Goal: Task Accomplishment & Management: Manage account settings

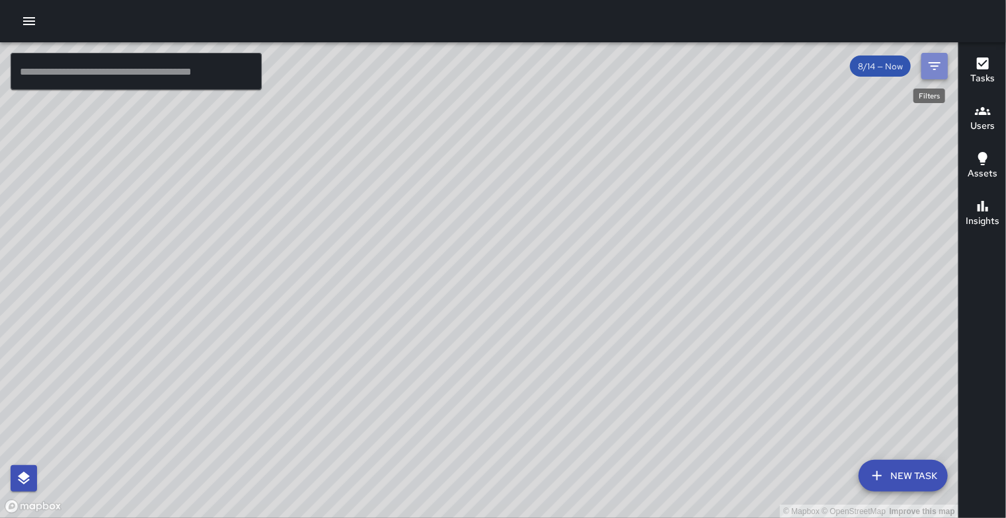
click at [931, 68] on icon "Filters" at bounding box center [935, 66] width 16 height 16
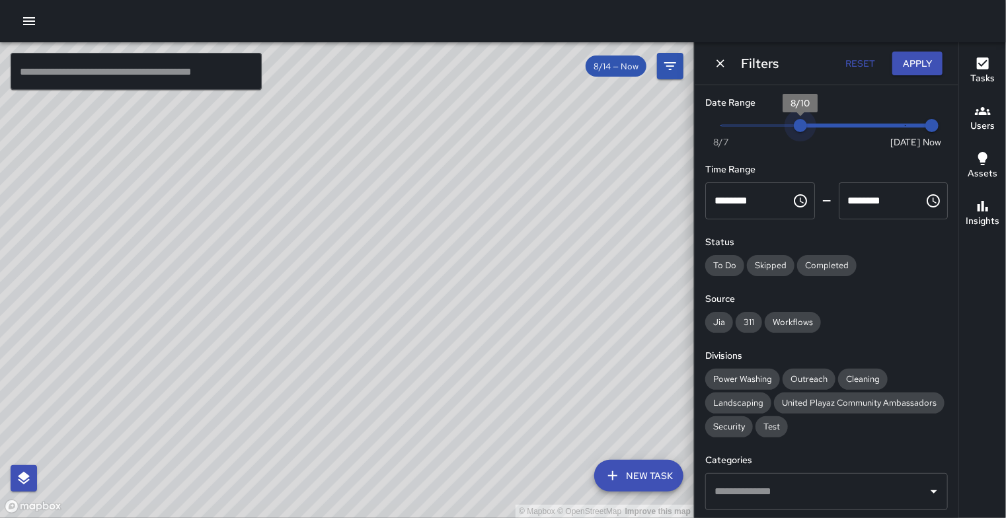
type input "*"
drag, startPoint x: 894, startPoint y: 133, endPoint x: 776, endPoint y: 134, distance: 117.7
click at [776, 132] on span "8/9" at bounding box center [773, 125] width 13 height 13
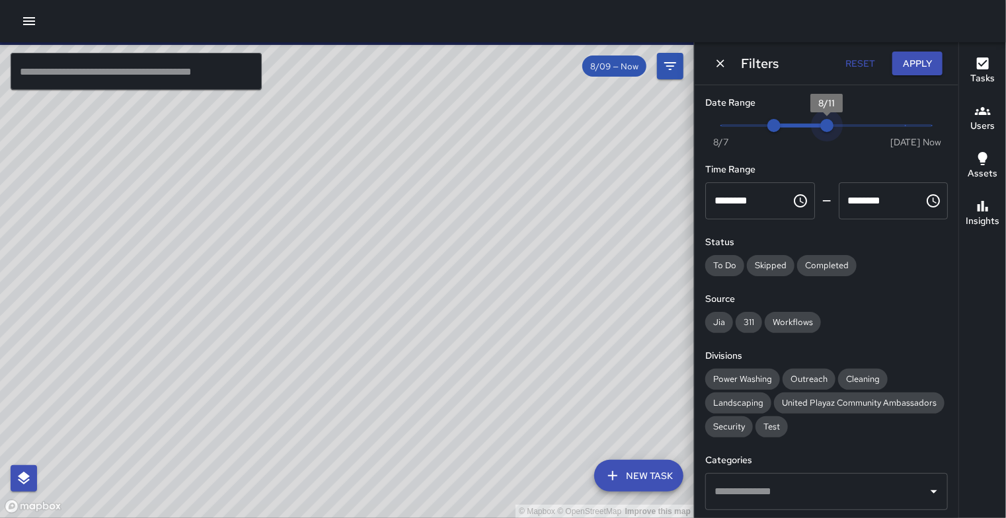
type input "*"
drag, startPoint x: 922, startPoint y: 129, endPoint x: 806, endPoint y: 128, distance: 116.3
click at [806, 128] on span "8/10" at bounding box center [800, 125] width 13 height 13
click at [992, 125] on h6 "Users" at bounding box center [982, 126] width 24 height 15
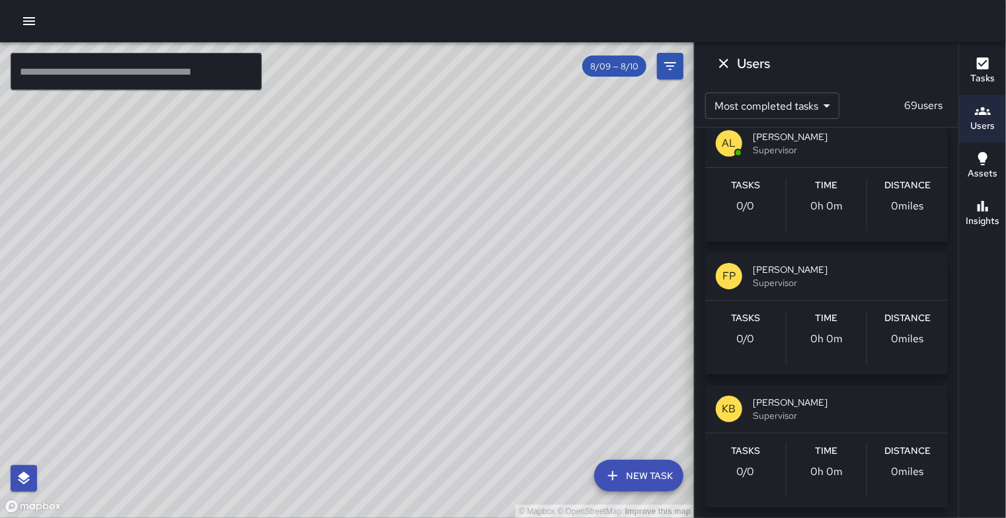
scroll to position [9223, 0]
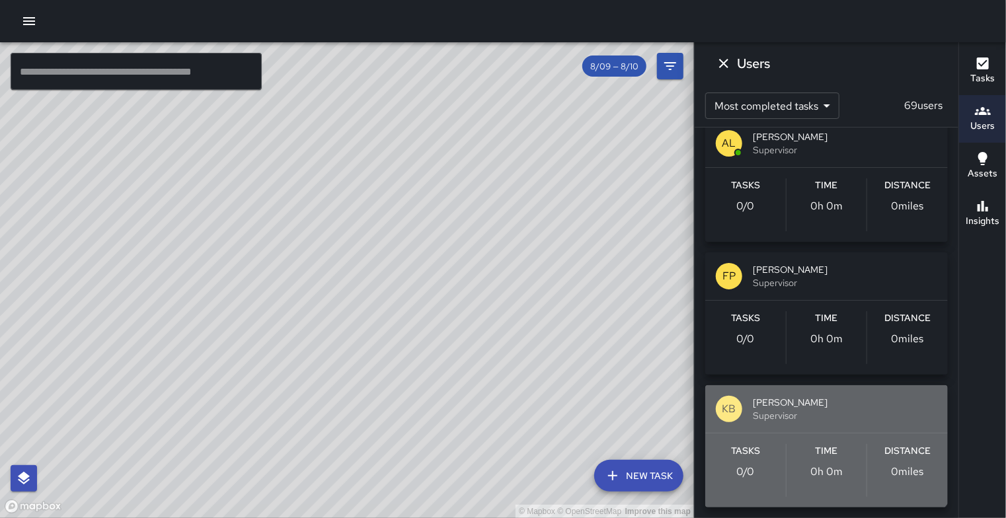
click at [820, 409] on span "[PERSON_NAME]" at bounding box center [845, 402] width 184 height 13
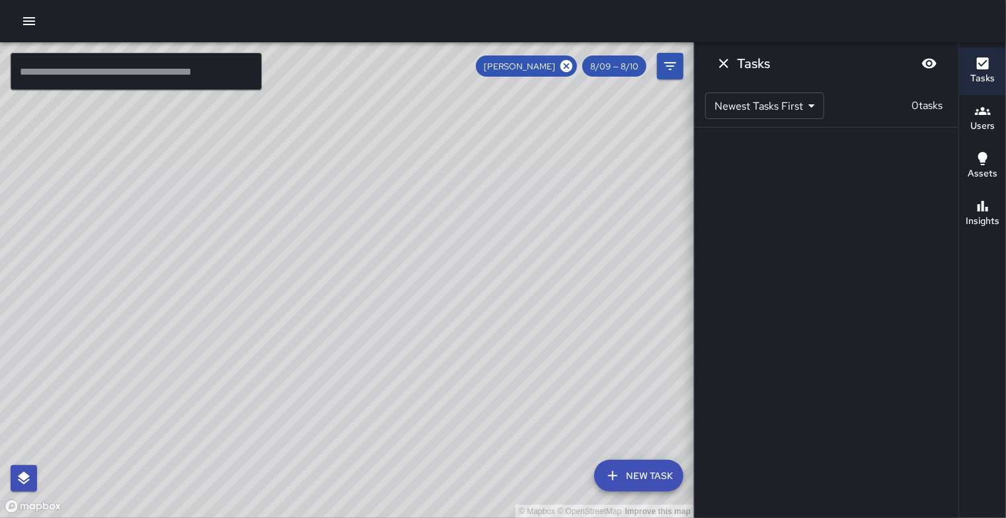
scroll to position [0, 0]
click at [730, 62] on icon "Dismiss" at bounding box center [724, 64] width 16 height 16
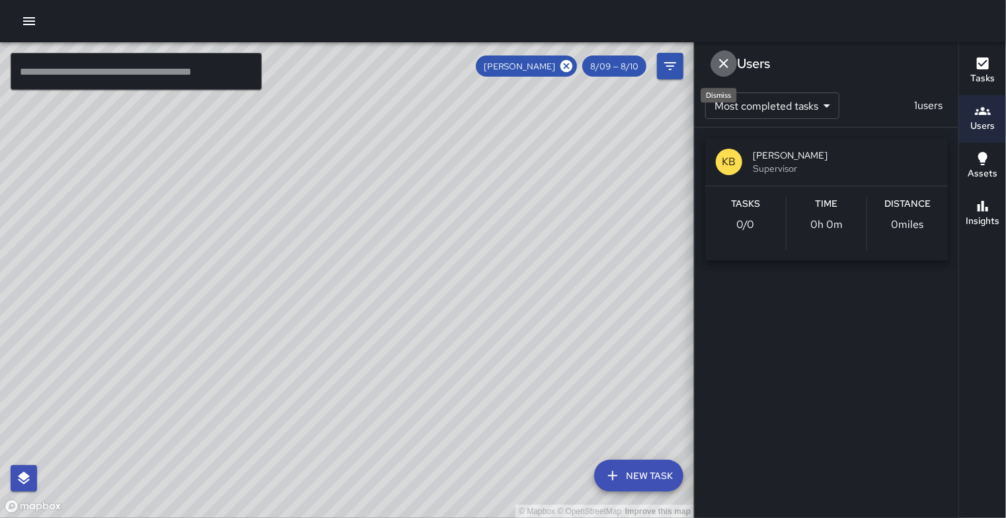
click at [732, 60] on icon "Dismiss" at bounding box center [724, 64] width 16 height 16
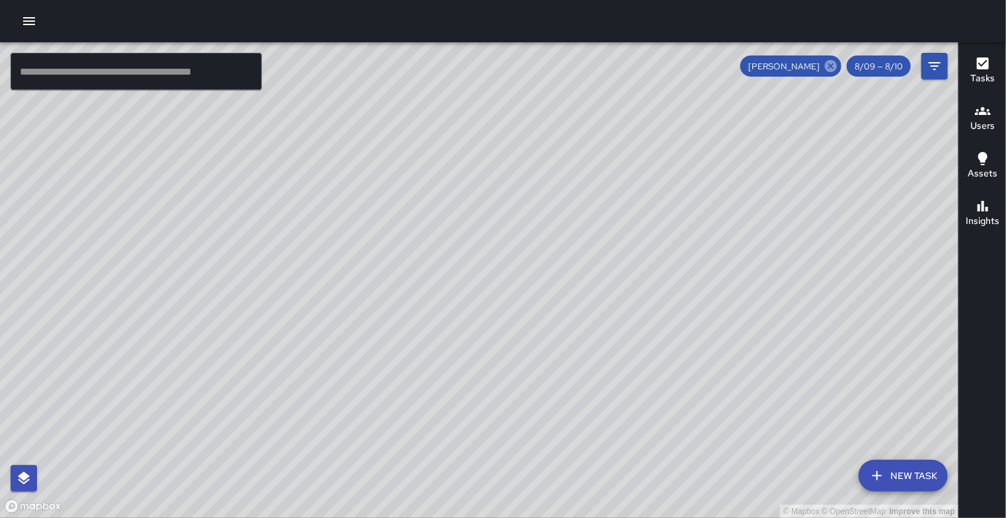
click at [824, 65] on icon at bounding box center [831, 66] width 15 height 15
click at [982, 113] on icon "button" at bounding box center [983, 111] width 16 height 8
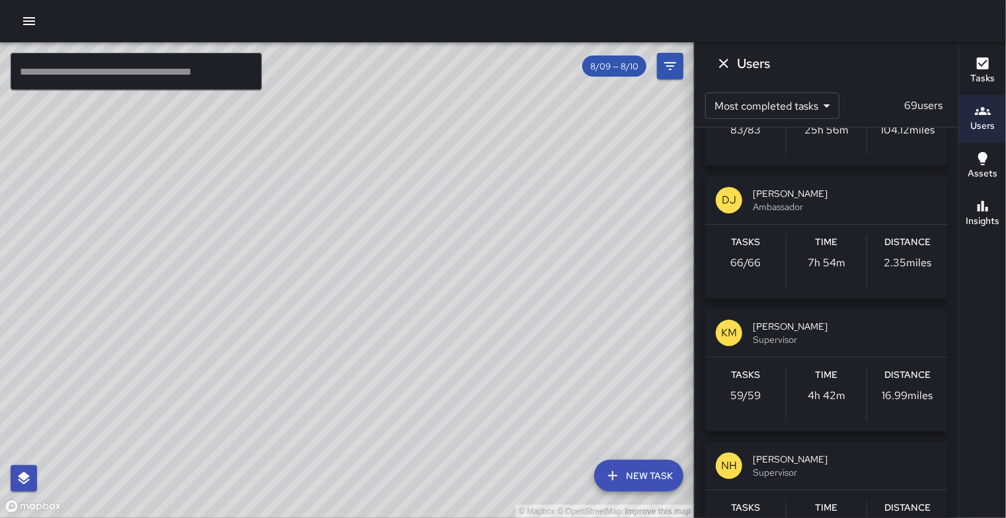
scroll to position [1366, 0]
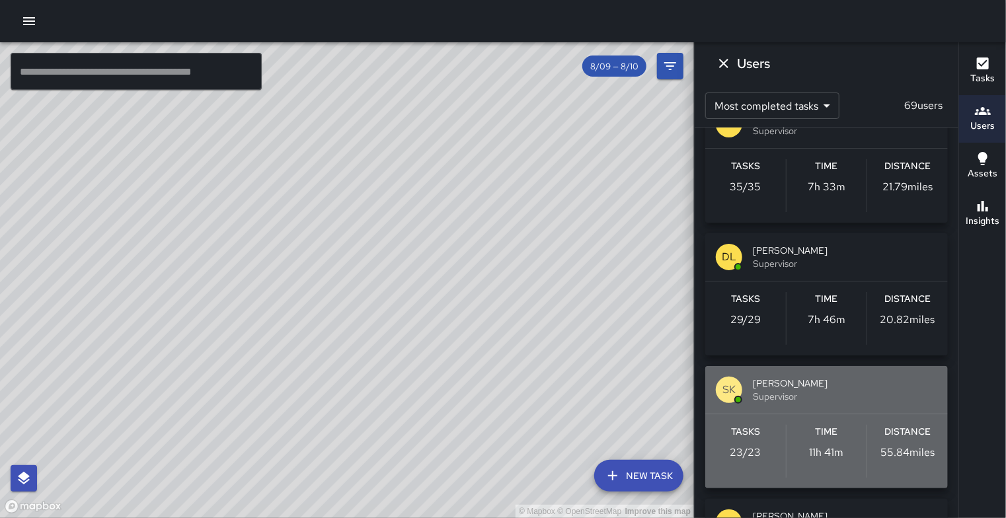
click at [837, 403] on span "Supervisor" at bounding box center [845, 396] width 184 height 13
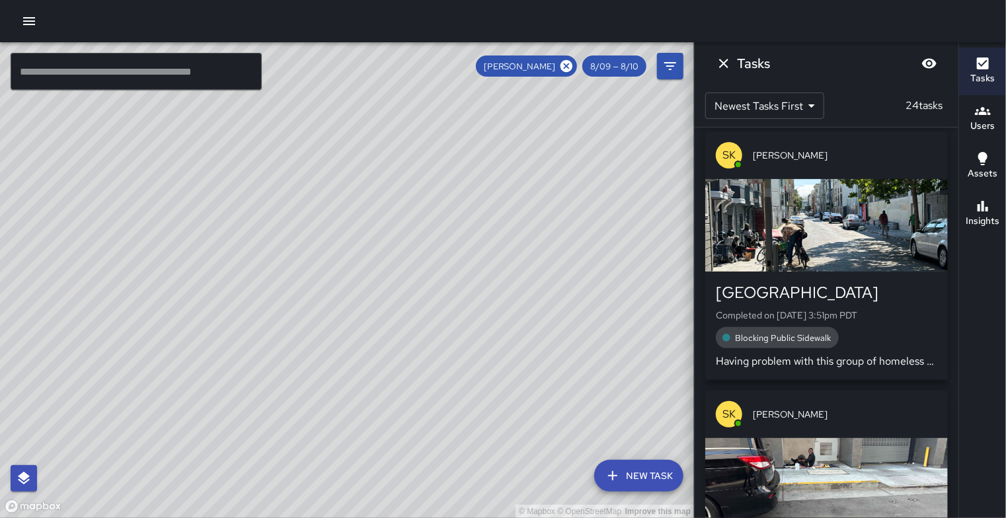
scroll to position [291, 0]
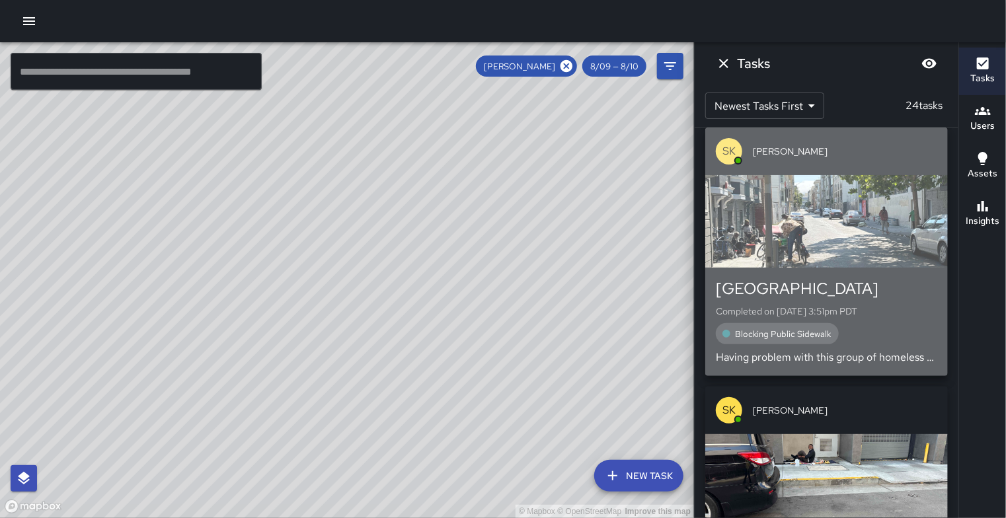
click at [886, 230] on div "button" at bounding box center [826, 221] width 243 height 93
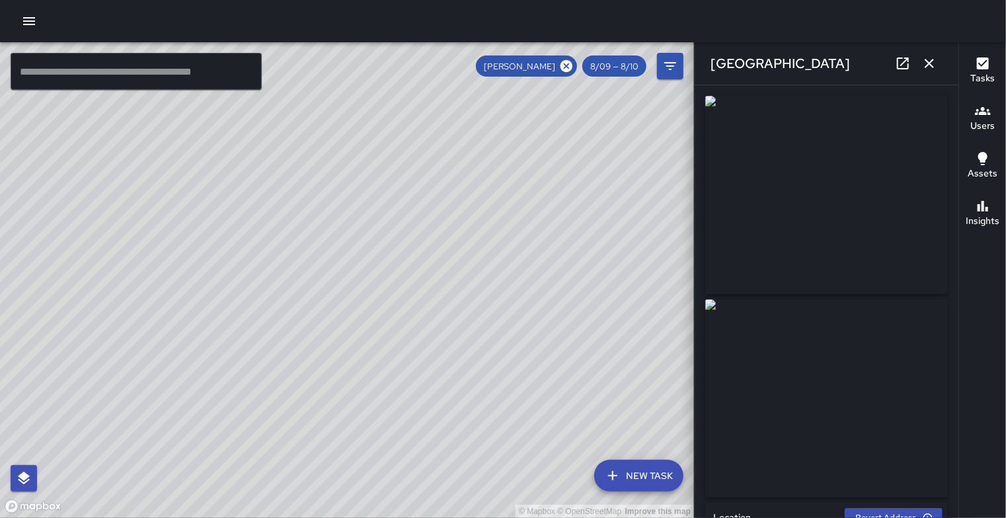
type input "**********"
click at [875, 187] on img at bounding box center [826, 195] width 243 height 198
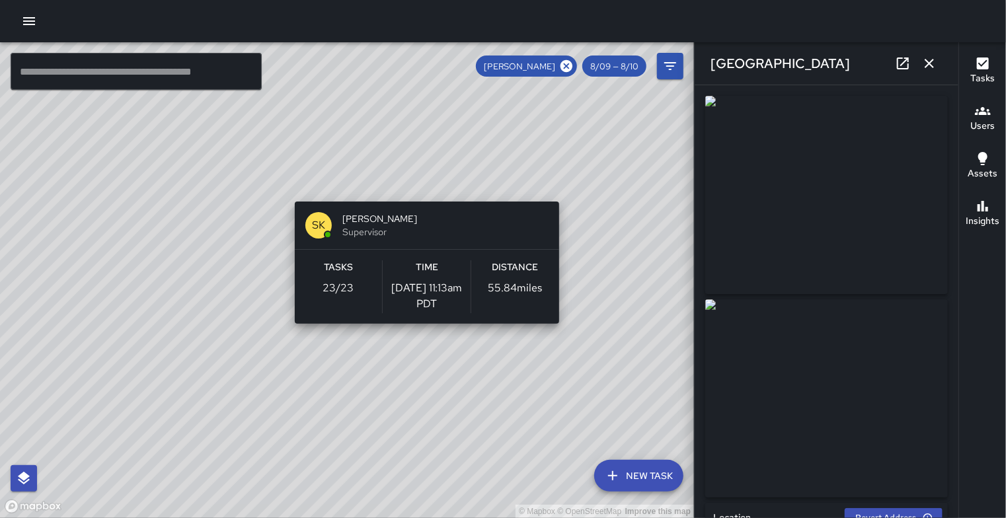
drag, startPoint x: 566, startPoint y: 295, endPoint x: 564, endPoint y: 190, distance: 105.1
click at [564, 190] on div "© Mapbox © OpenStreetMap Improve this map SK [PERSON_NAME] Supervisor Tasks 23 …" at bounding box center [347, 280] width 694 height 476
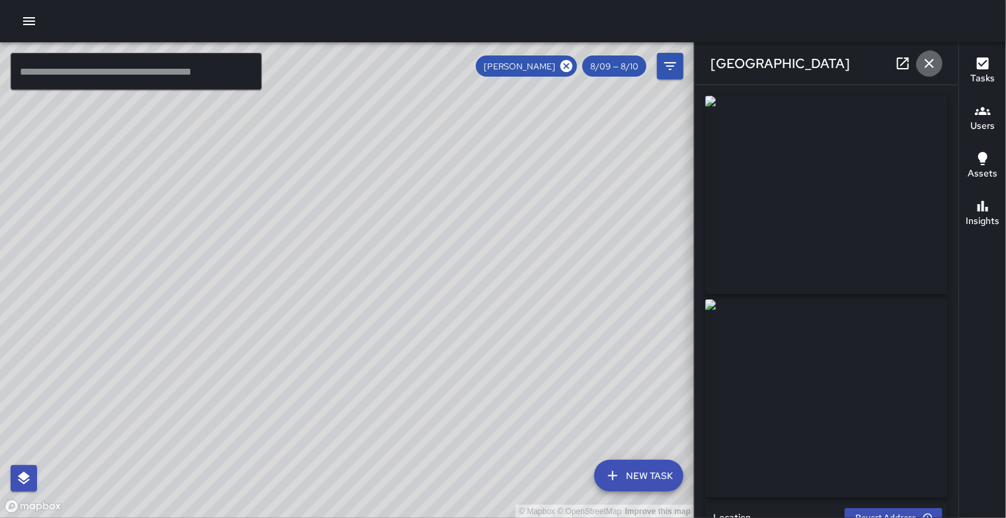
click at [927, 57] on icon "button" at bounding box center [929, 64] width 16 height 16
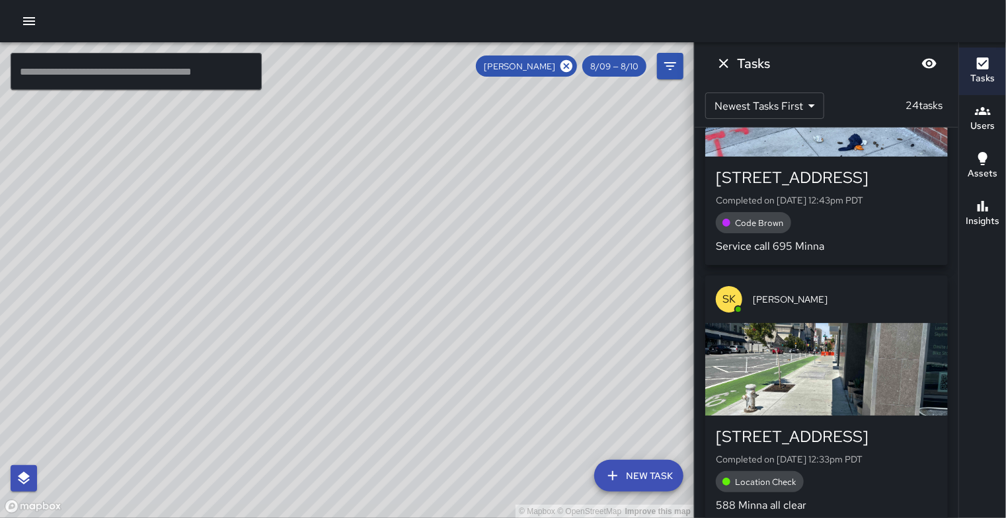
scroll to position [2311, 0]
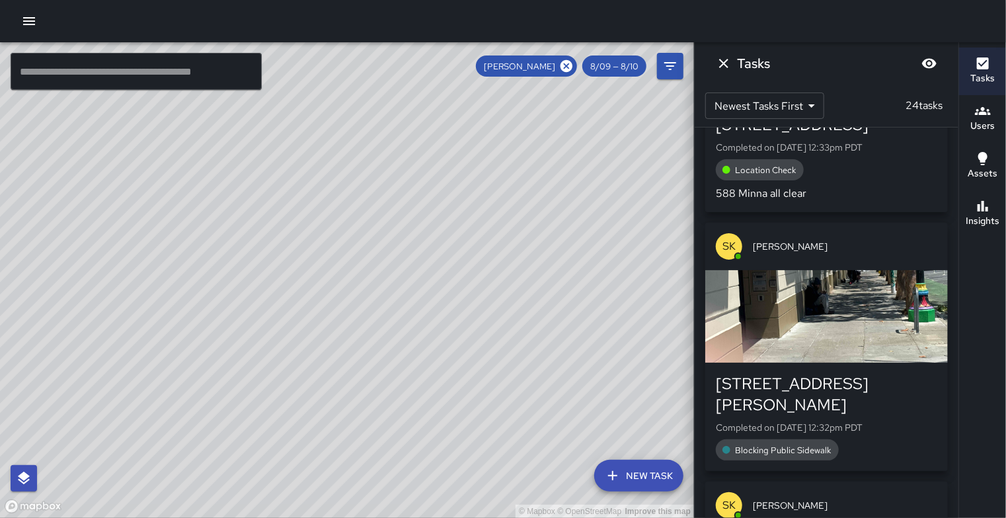
drag, startPoint x: 563, startPoint y: 92, endPoint x: 540, endPoint y: 171, distance: 82.4
click at [540, 171] on div "© Mapbox © OpenStreetMap Improve this map" at bounding box center [347, 280] width 694 height 476
drag, startPoint x: 550, startPoint y: 115, endPoint x: 535, endPoint y: 157, distance: 44.1
click at [535, 157] on div "© Mapbox © OpenStreetMap Improve this map" at bounding box center [347, 280] width 694 height 476
click at [672, 62] on icon "Filters" at bounding box center [670, 66] width 12 height 8
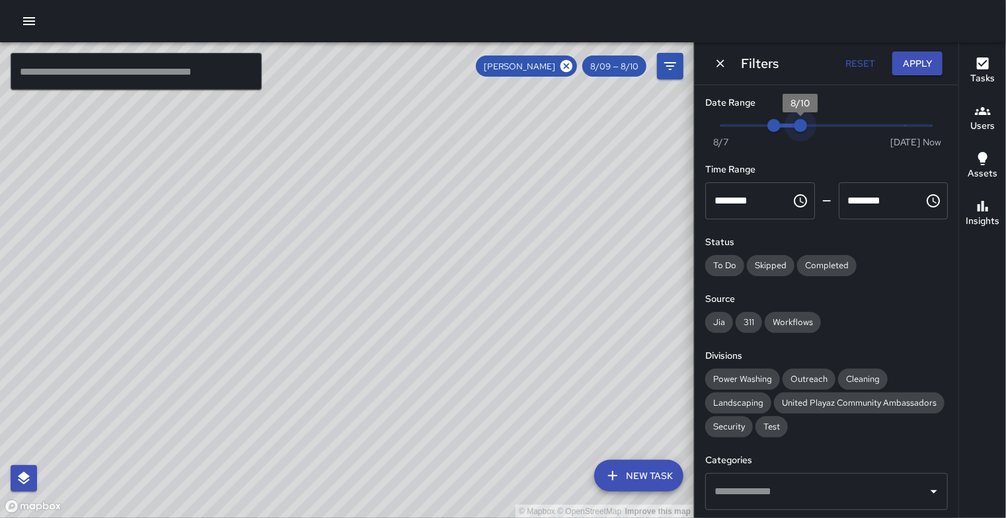
type input "*"
drag, startPoint x: 796, startPoint y: 127, endPoint x: 947, endPoint y: 132, distance: 150.8
click at [947, 132] on div "Date Range Now [DATE] [DATE] 10:34 am Time Range ******** ​ ******** ​ Status T…" at bounding box center [827, 301] width 264 height 433
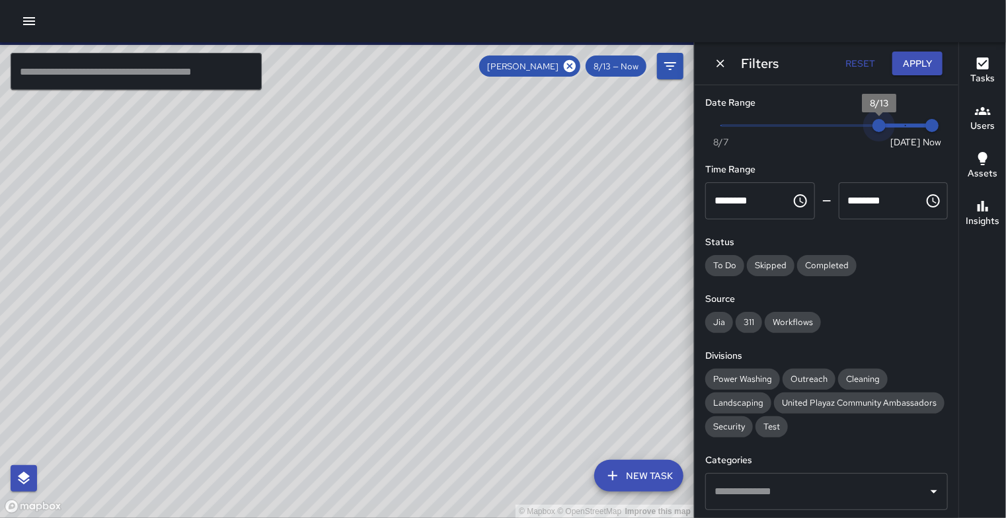
type input "*"
drag, startPoint x: 771, startPoint y: 124, endPoint x: 894, endPoint y: 117, distance: 123.8
click at [899, 119] on span "8/14" at bounding box center [905, 125] width 13 height 13
click at [917, 55] on button "Apply" at bounding box center [917, 64] width 50 height 24
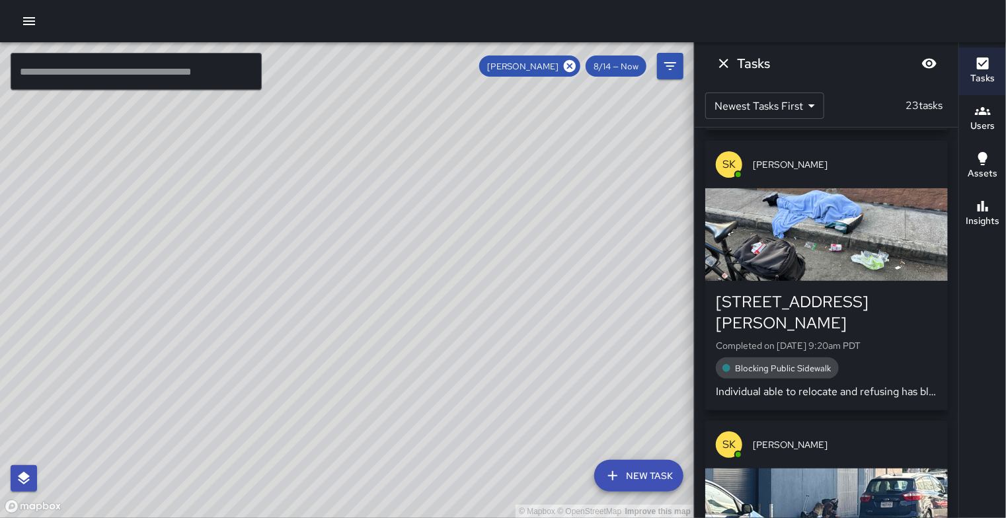
drag, startPoint x: 571, startPoint y: 203, endPoint x: 546, endPoint y: 124, distance: 83.2
click at [546, 124] on div "© Mapbox © OpenStreetMap Improve this map" at bounding box center [347, 280] width 694 height 476
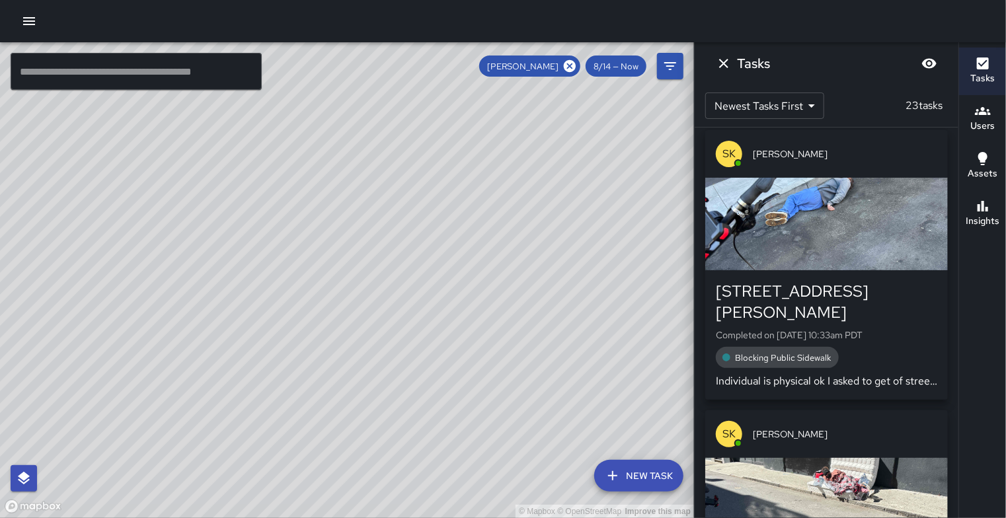
scroll to position [0, 0]
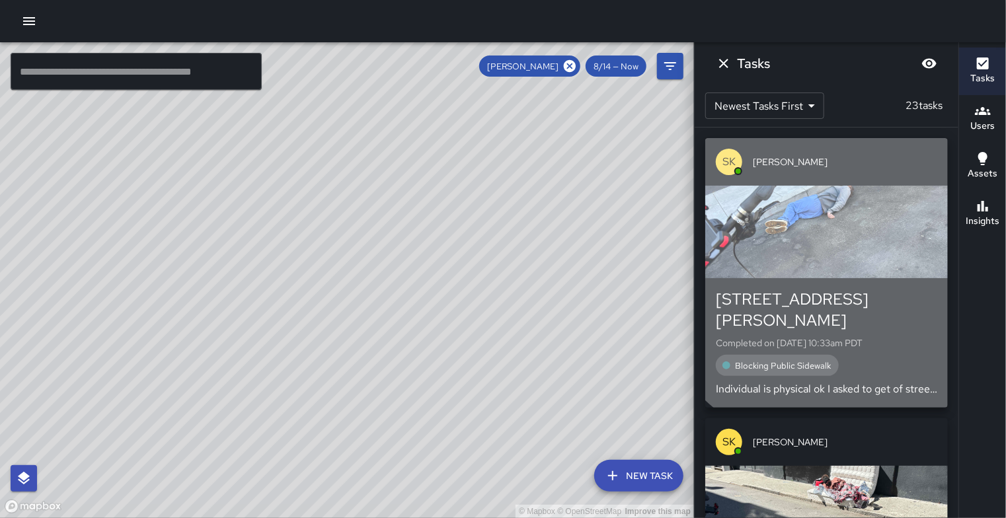
click at [858, 237] on div "button" at bounding box center [826, 232] width 243 height 93
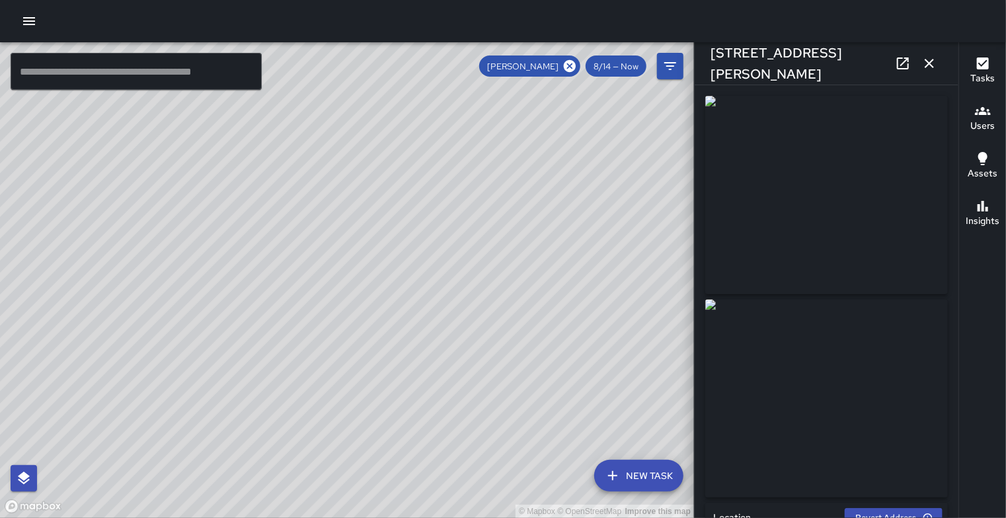
type input "**********"
click at [922, 62] on icon "button" at bounding box center [929, 64] width 16 height 16
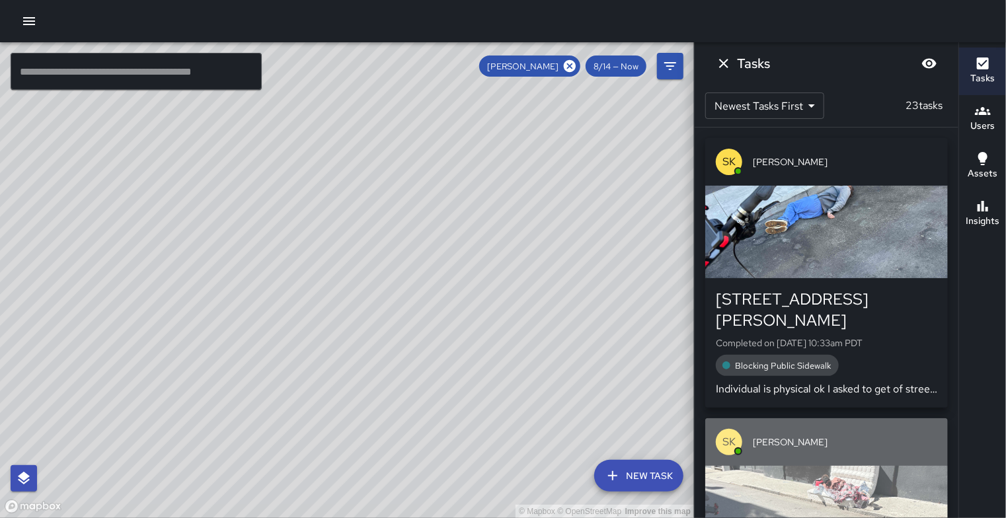
click at [935, 488] on div "button" at bounding box center [826, 512] width 243 height 93
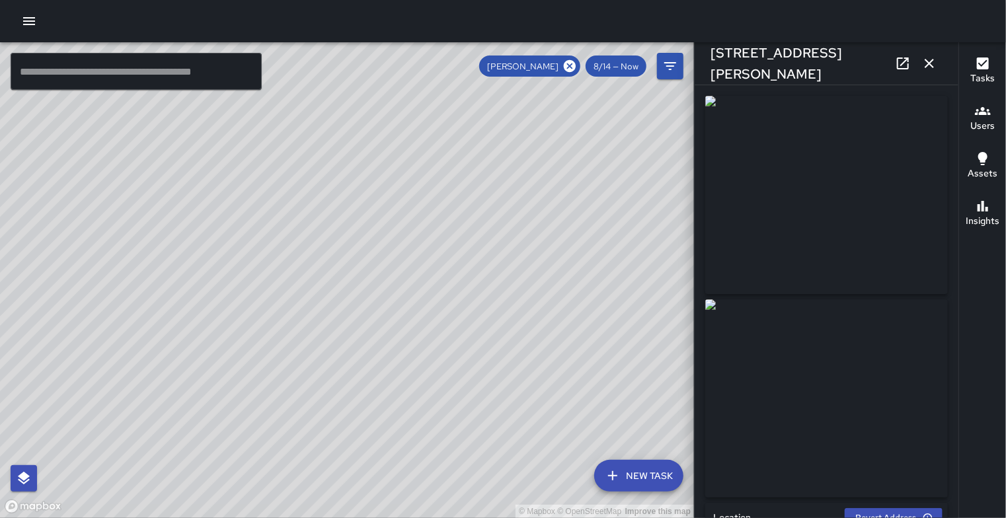
click at [890, 380] on img at bounding box center [826, 398] width 243 height 198
click at [595, 171] on div "© Mapbox © OpenStreetMap Improve this map" at bounding box center [347, 280] width 694 height 476
drag, startPoint x: 598, startPoint y: 142, endPoint x: 485, endPoint y: 182, distance: 120.4
click at [485, 182] on div "© Mapbox © OpenStreetMap Improve this map" at bounding box center [347, 280] width 694 height 476
drag, startPoint x: 553, startPoint y: 151, endPoint x: 409, endPoint y: 212, distance: 156.2
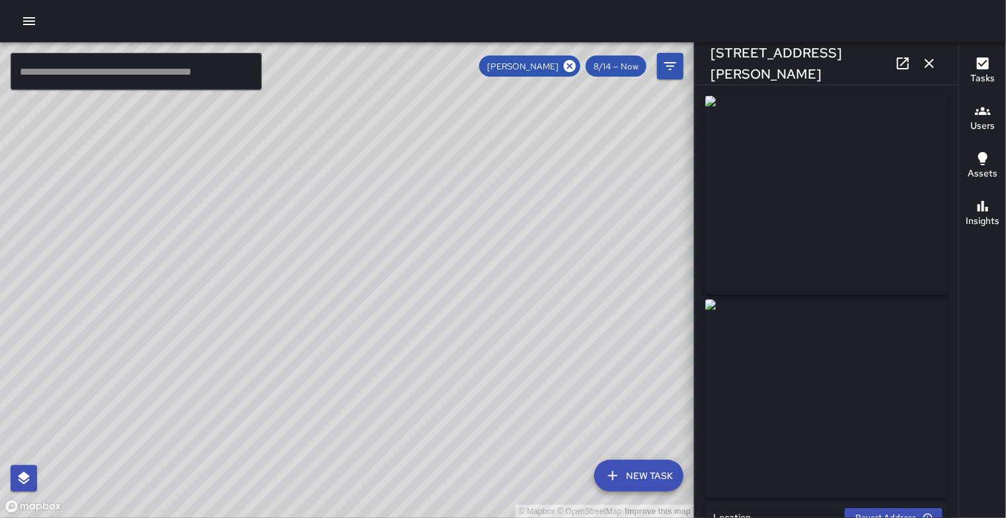
click at [409, 212] on div "© Mapbox © OpenStreetMap Improve this map" at bounding box center [347, 280] width 694 height 476
drag, startPoint x: 409, startPoint y: 212, endPoint x: 243, endPoint y: 186, distance: 167.9
click at [243, 186] on div "© Mapbox © OpenStreetMap Improve this map" at bounding box center [347, 280] width 694 height 476
drag, startPoint x: 431, startPoint y: 134, endPoint x: 516, endPoint y: 89, distance: 95.8
click at [516, 89] on div "© Mapbox © OpenStreetMap Improve this map" at bounding box center [347, 280] width 694 height 476
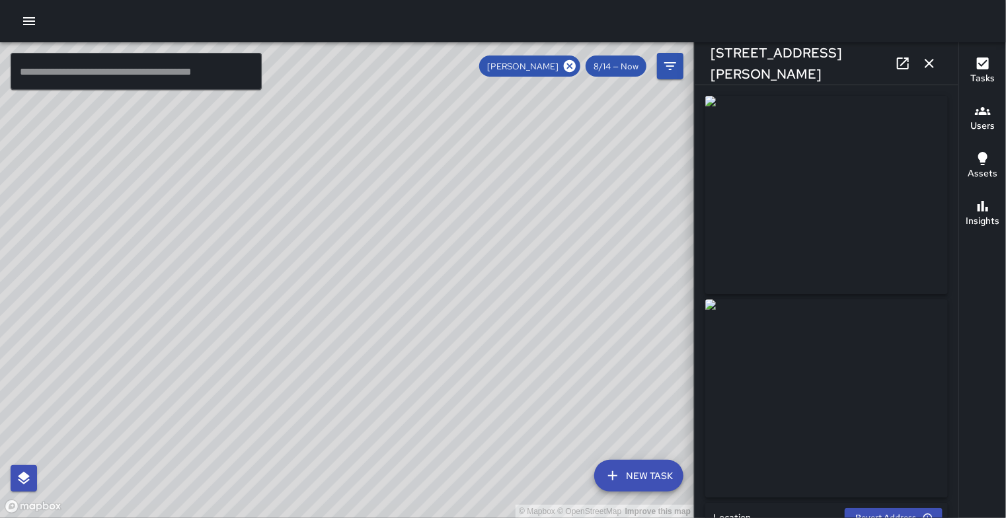
drag, startPoint x: 504, startPoint y: 334, endPoint x: 497, endPoint y: 272, distance: 61.8
click at [497, 272] on div "© Mapbox © OpenStreetMap Improve this map" at bounding box center [347, 280] width 694 height 476
drag, startPoint x: 516, startPoint y: 430, endPoint x: 522, endPoint y: 377, distance: 52.5
click at [522, 377] on div "© Mapbox © OpenStreetMap Improve this map" at bounding box center [347, 280] width 694 height 476
drag, startPoint x: 547, startPoint y: 383, endPoint x: 409, endPoint y: 351, distance: 141.7
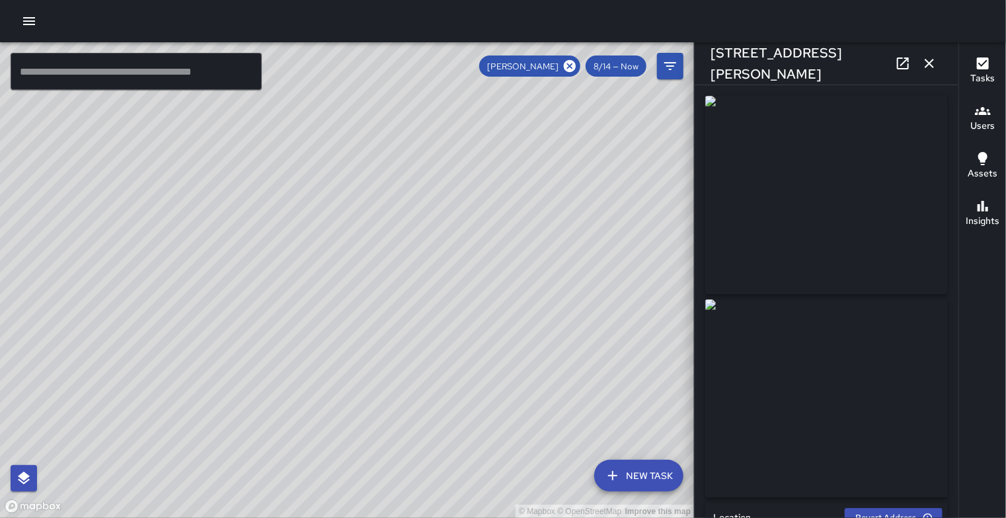
click at [409, 351] on div "© Mapbox © OpenStreetMap Improve this map" at bounding box center [347, 280] width 694 height 476
click at [477, 171] on div "© Mapbox © OpenStreetMap Improve this map" at bounding box center [347, 280] width 694 height 476
drag, startPoint x: 489, startPoint y: 275, endPoint x: 516, endPoint y: 494, distance: 221.1
click at [516, 494] on div "© Mapbox © OpenStreetMap Improve this map" at bounding box center [347, 280] width 694 height 476
click at [923, 63] on icon "button" at bounding box center [929, 64] width 16 height 16
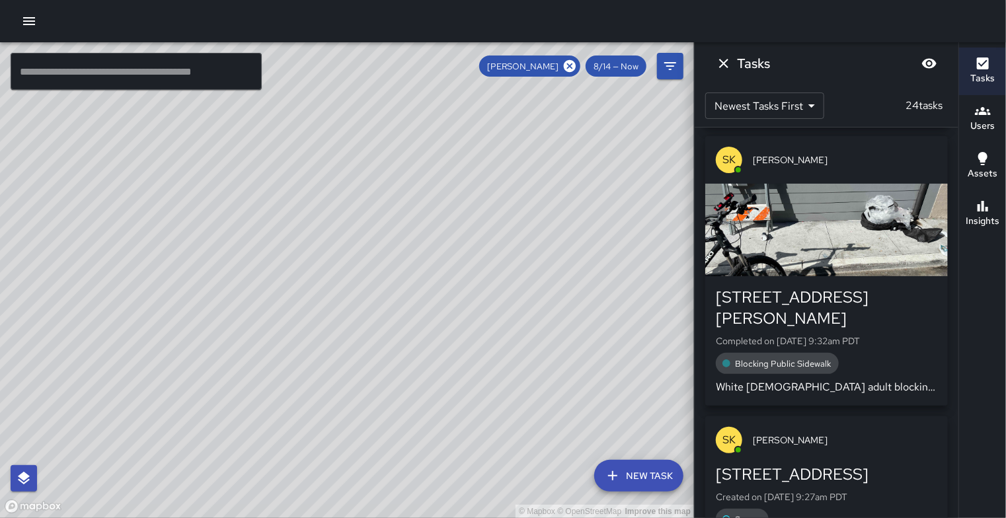
scroll to position [2155, 0]
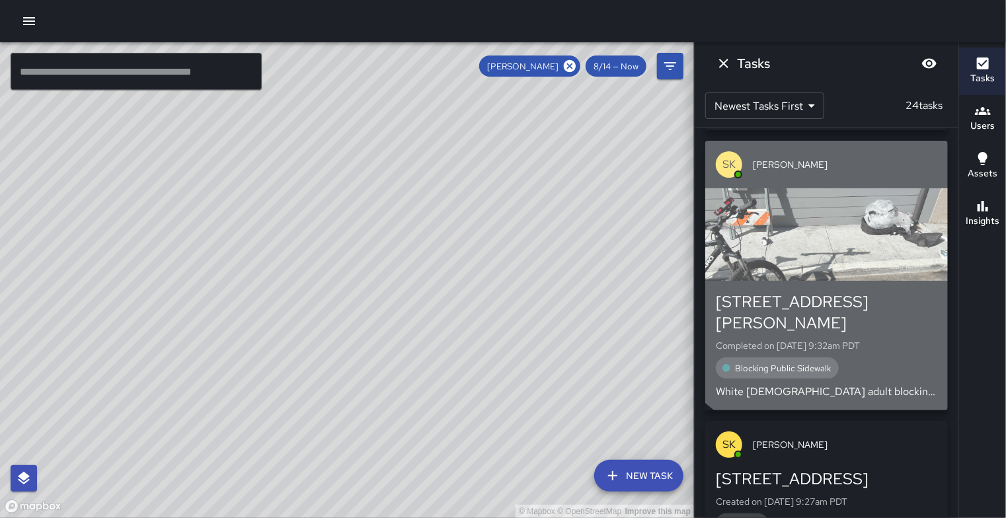
click at [878, 219] on div "button" at bounding box center [826, 234] width 243 height 93
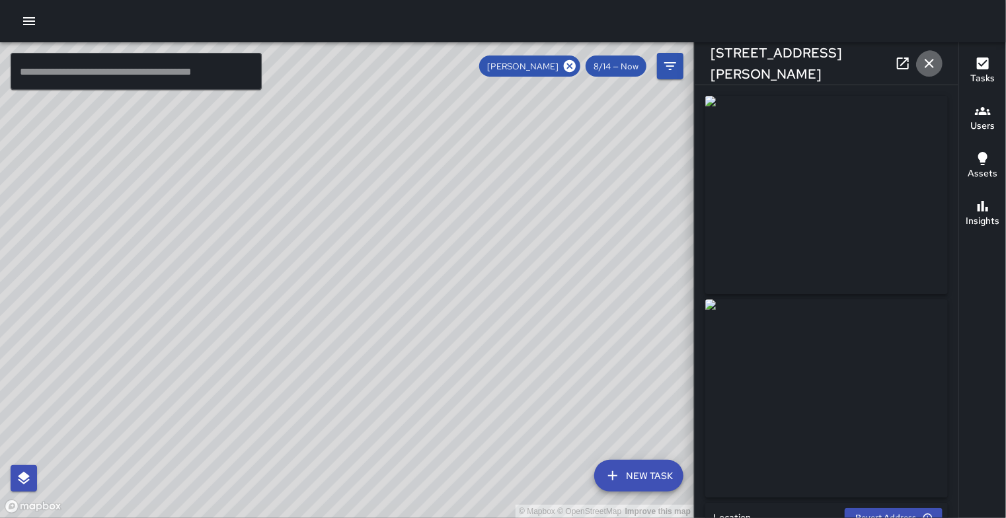
click at [935, 65] on icon "button" at bounding box center [929, 64] width 16 height 16
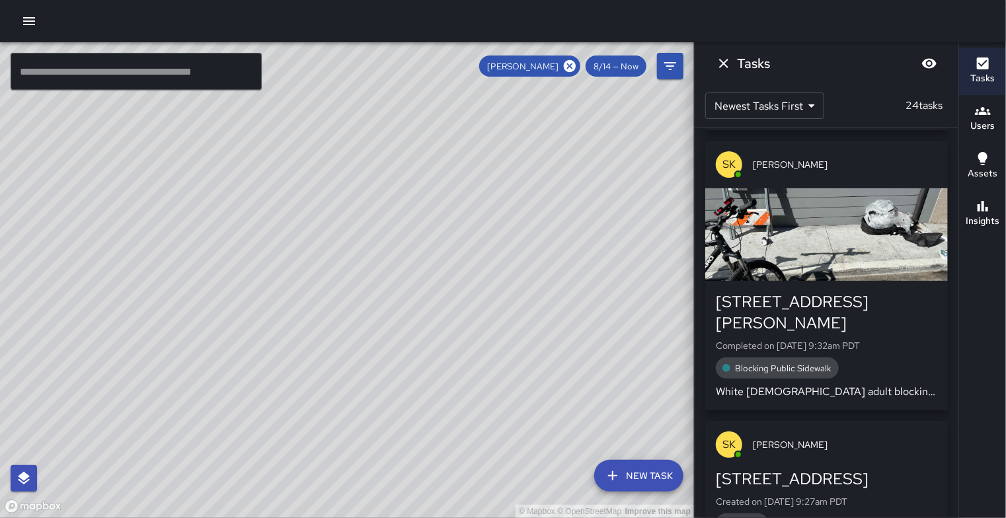
scroll to position [2497, 0]
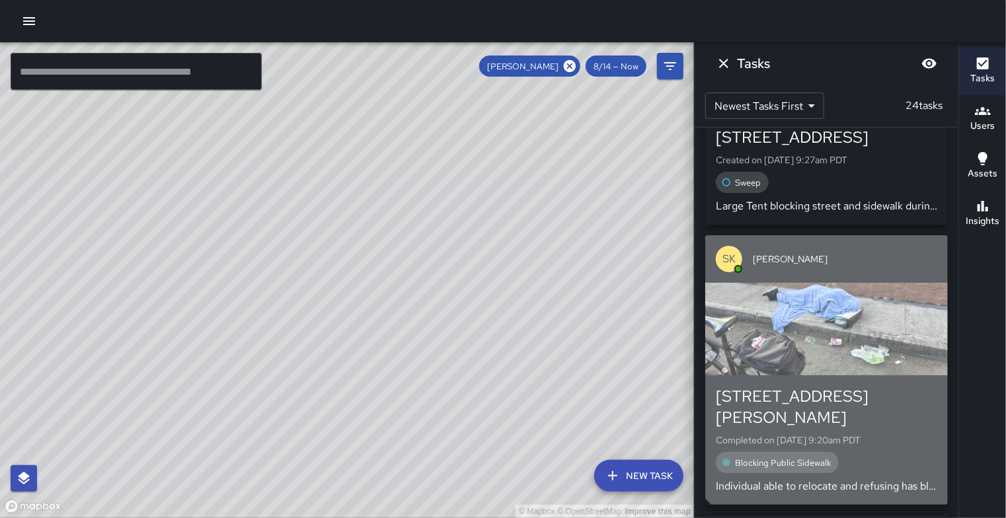
click at [867, 373] on div "button" at bounding box center [826, 329] width 243 height 93
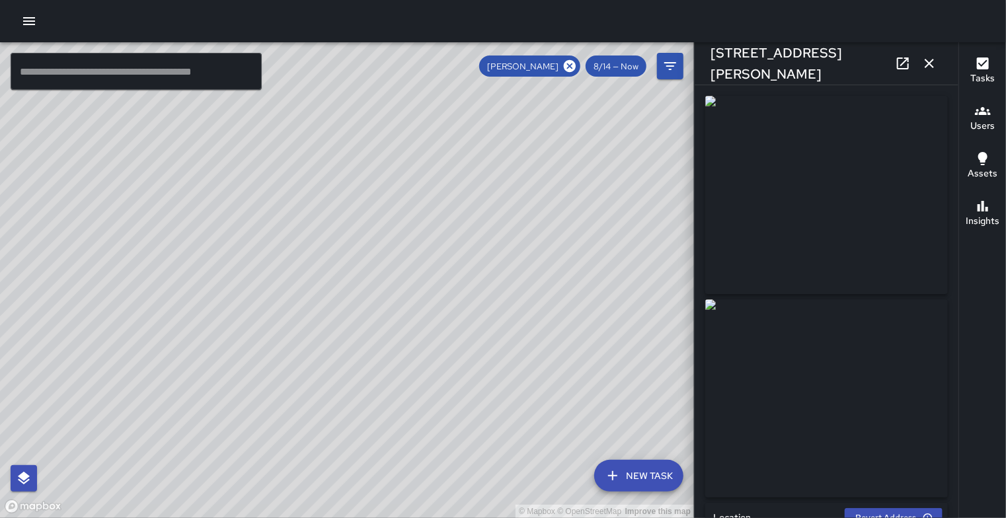
type input "**********"
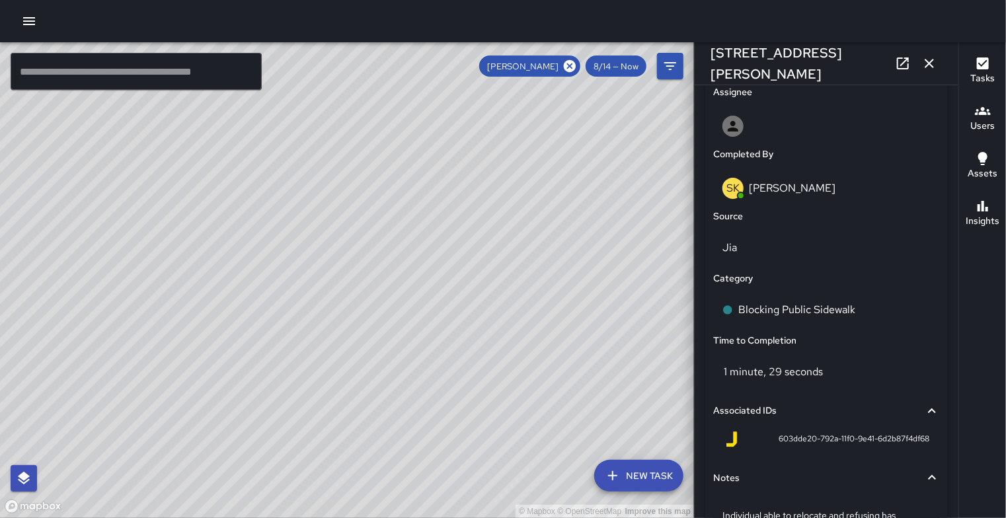
scroll to position [950, 0]
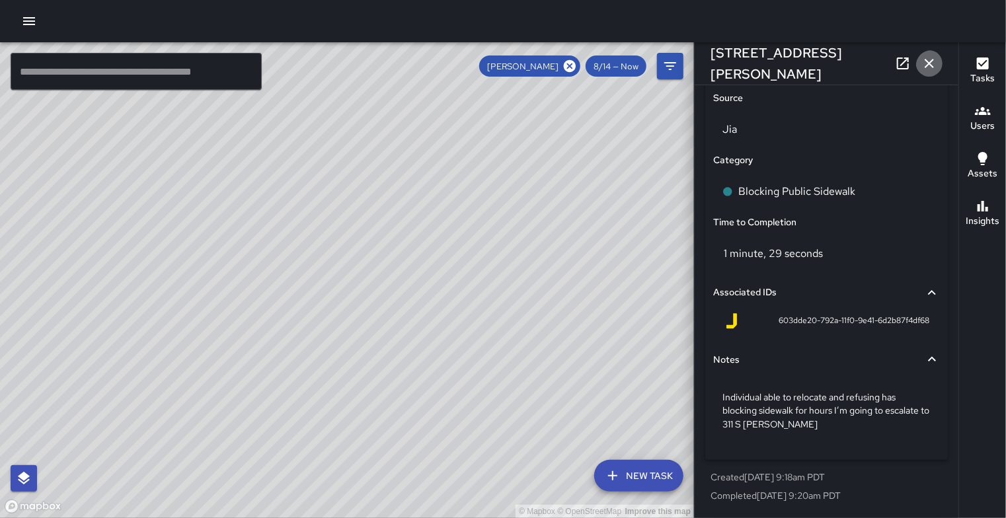
click at [925, 68] on icon "button" at bounding box center [929, 64] width 16 height 16
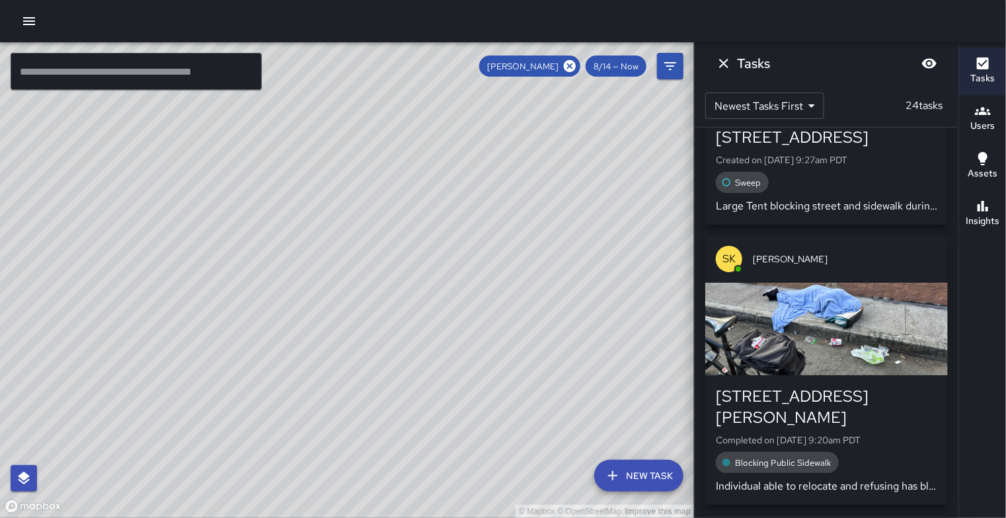
click at [503, 393] on div "© Mapbox © OpenStreetMap Improve this map" at bounding box center [347, 280] width 694 height 476
click at [217, 76] on input "text" at bounding box center [136, 71] width 251 height 37
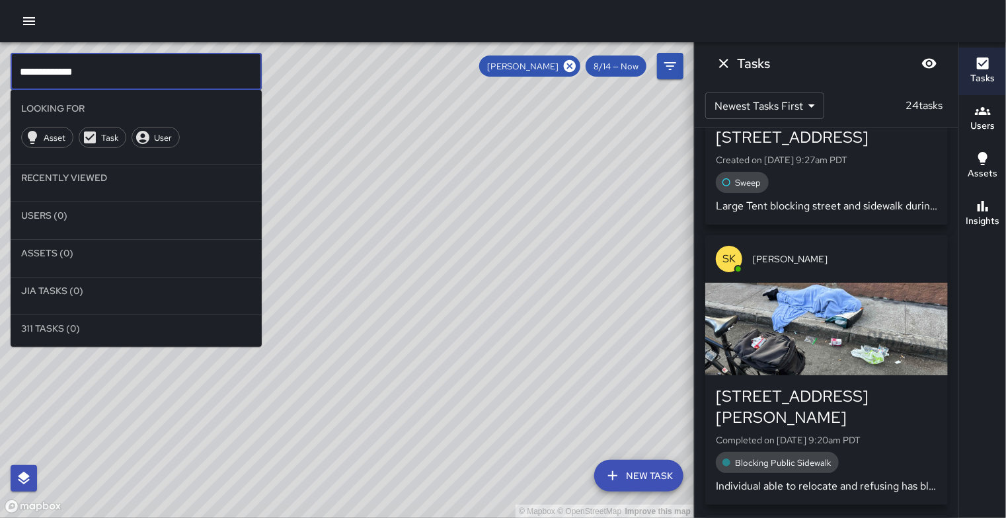
click at [217, 76] on input "**********" at bounding box center [136, 71] width 251 height 37
click at [175, 68] on input "**********" at bounding box center [136, 71] width 251 height 37
type input "*"
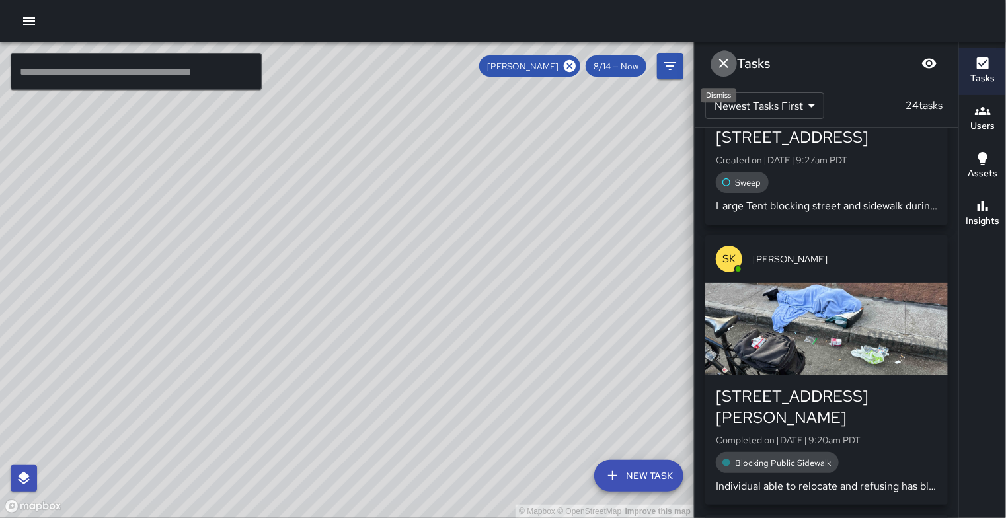
click at [730, 60] on icon "Dismiss" at bounding box center [724, 64] width 16 height 16
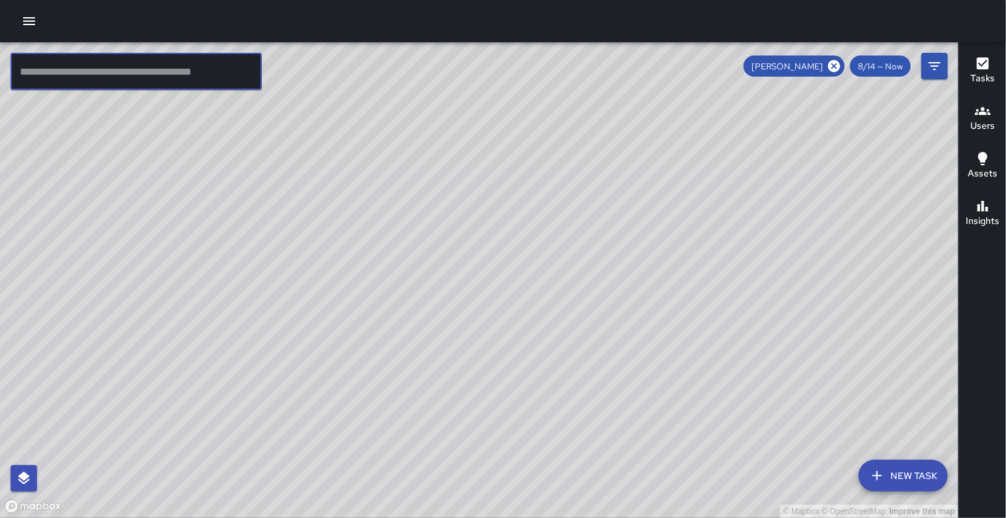
click at [135, 79] on input "text" at bounding box center [136, 71] width 251 height 37
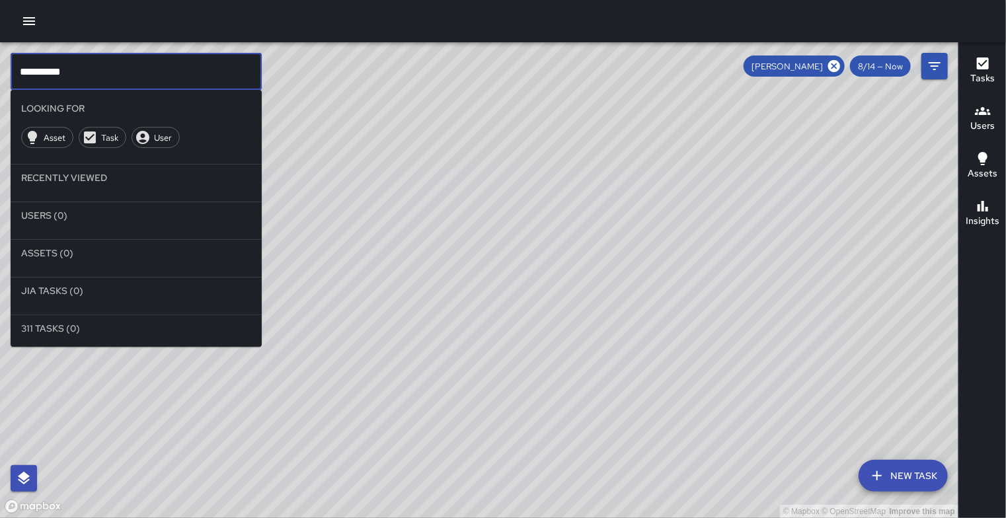
type input "**********"
drag, startPoint x: 474, startPoint y: 86, endPoint x: 512, endPoint y: 184, distance: 104.8
click at [512, 184] on div "© Mapbox © OpenStreetMap Improve this map" at bounding box center [479, 280] width 958 height 476
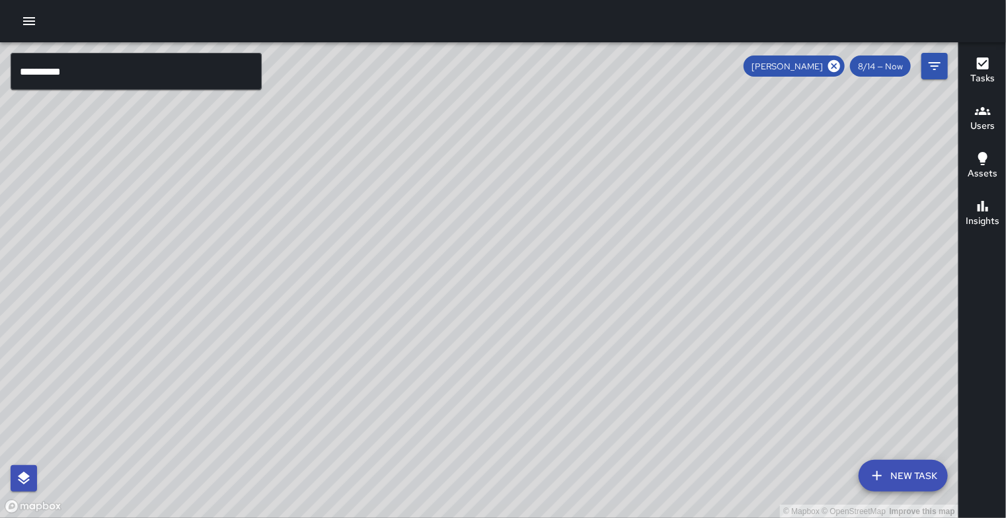
drag, startPoint x: 412, startPoint y: 338, endPoint x: 445, endPoint y: 186, distance: 155.6
click at [445, 186] on div "© Mapbox © OpenStreetMap Improve this map" at bounding box center [479, 280] width 958 height 476
drag, startPoint x: 444, startPoint y: 186, endPoint x: 210, endPoint y: 246, distance: 241.6
click at [210, 246] on div "© Mapbox © OpenStreetMap Improve this map" at bounding box center [479, 280] width 958 height 476
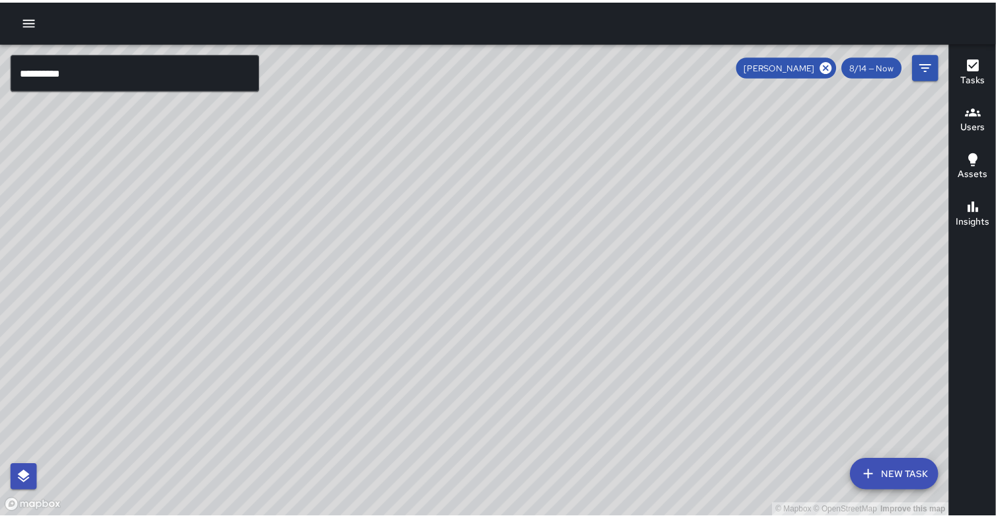
scroll to position [2768, 0]
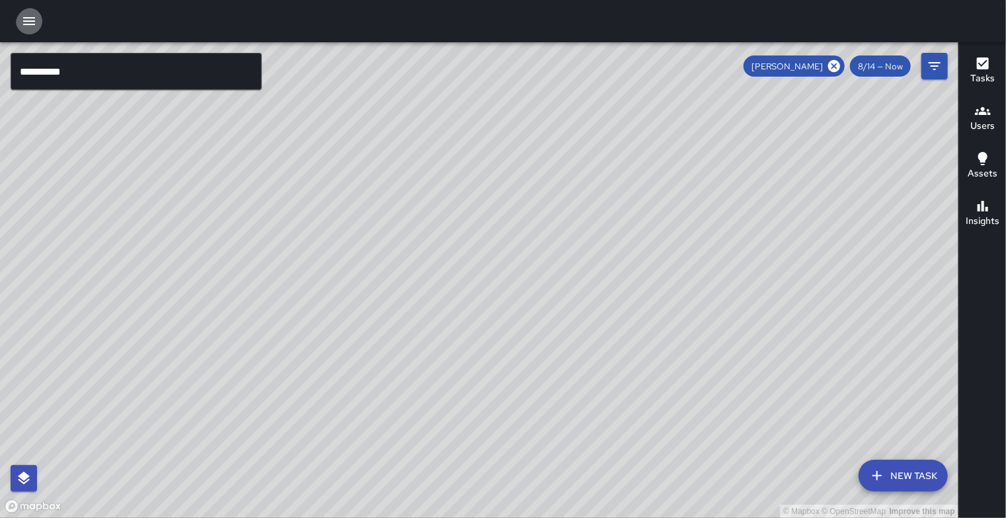
click at [29, 22] on icon "button" at bounding box center [29, 21] width 16 height 16
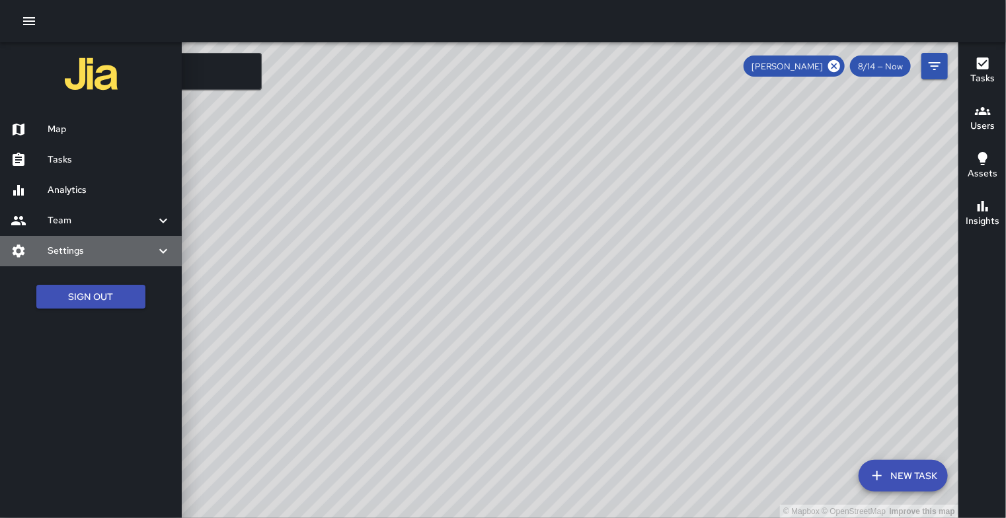
click at [118, 258] on h6 "Settings" at bounding box center [102, 251] width 108 height 15
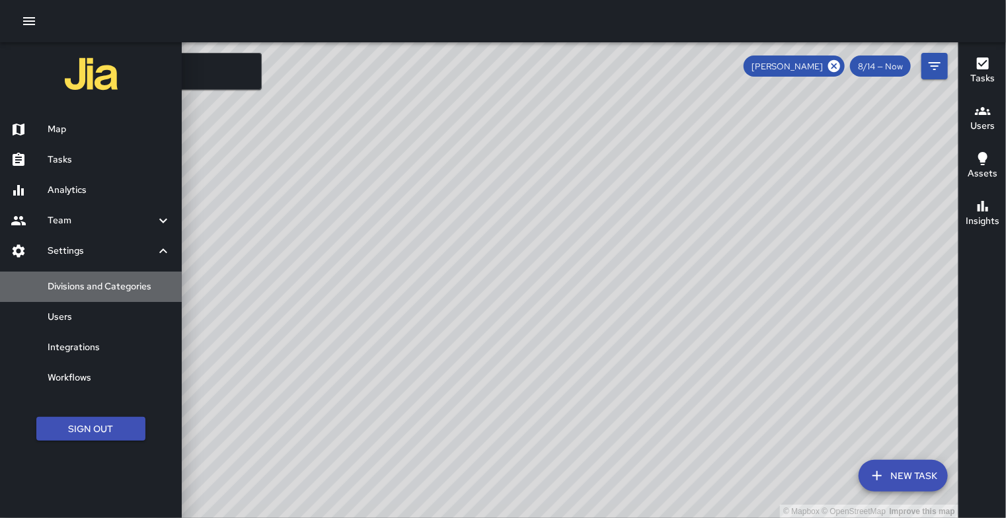
click at [112, 294] on h6 "Divisions and Categories" at bounding box center [110, 287] width 124 height 15
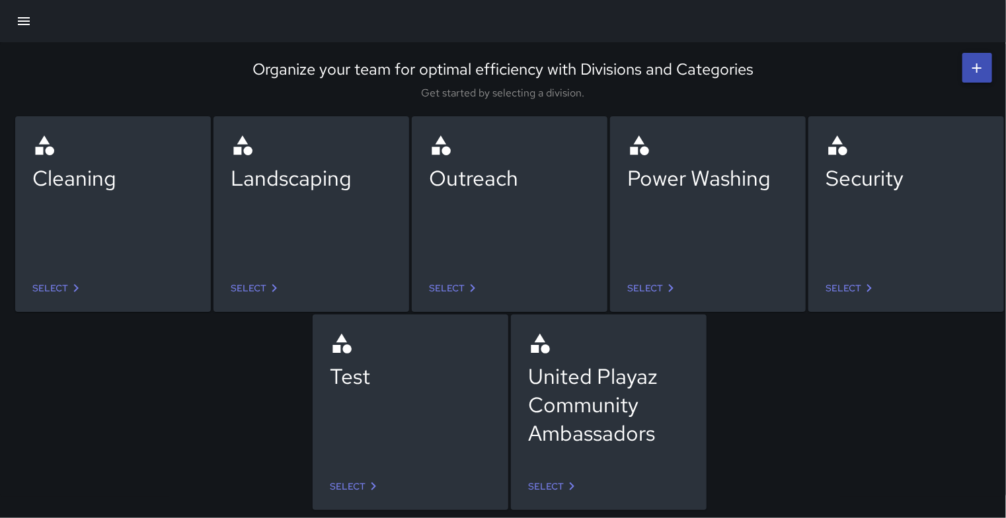
click at [891, 251] on div "Security" at bounding box center [906, 197] width 161 height 127
click at [873, 289] on icon at bounding box center [869, 288] width 16 height 16
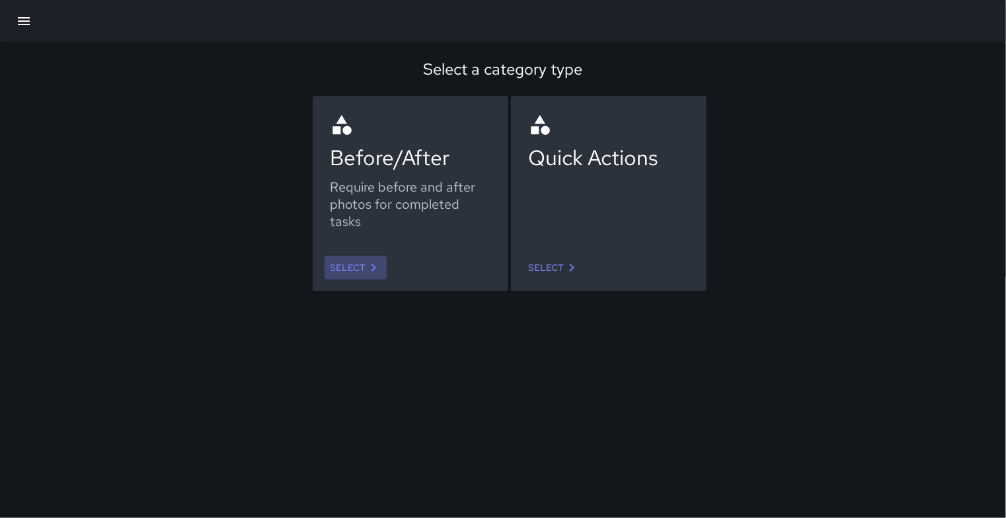
click at [360, 278] on link "Select" at bounding box center [356, 268] width 62 height 24
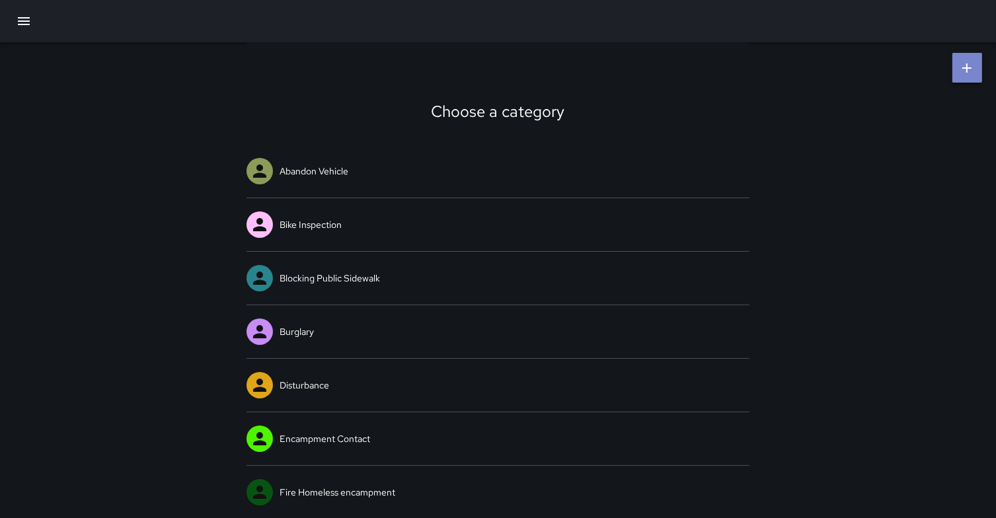
click at [962, 63] on icon at bounding box center [967, 68] width 16 height 16
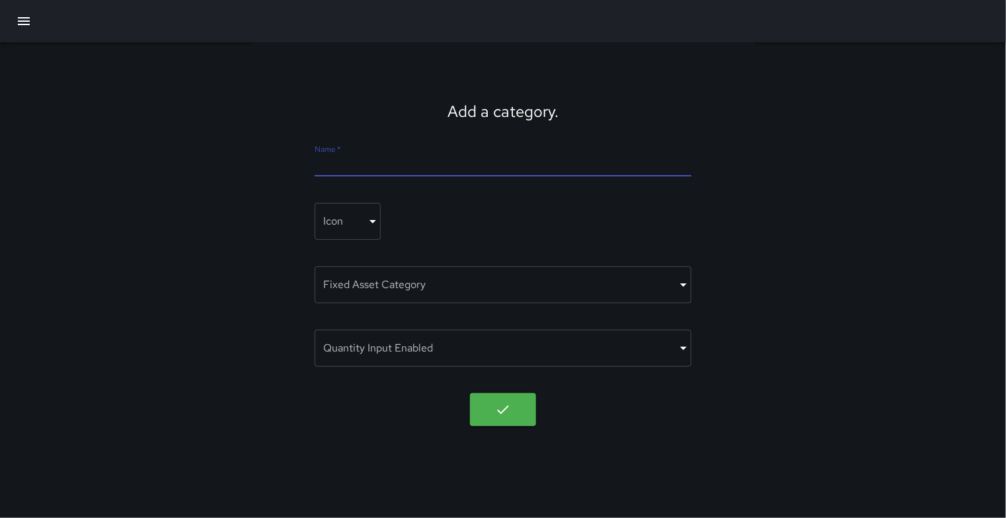
click at [358, 171] on input "Name   *" at bounding box center [503, 165] width 377 height 21
type input "**********"
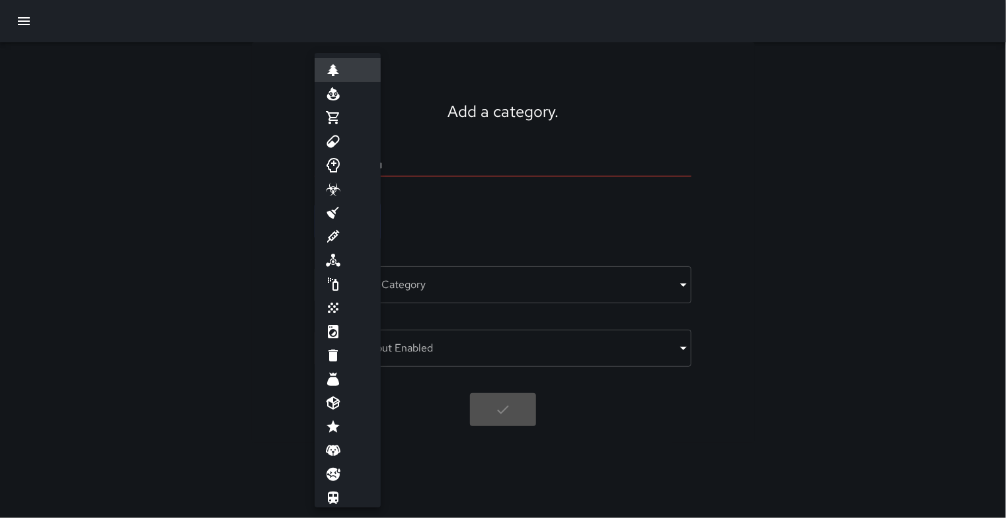
click at [370, 235] on body "**********" at bounding box center [503, 259] width 1006 height 518
click at [338, 362] on icon at bounding box center [333, 356] width 9 height 12
type input "******"
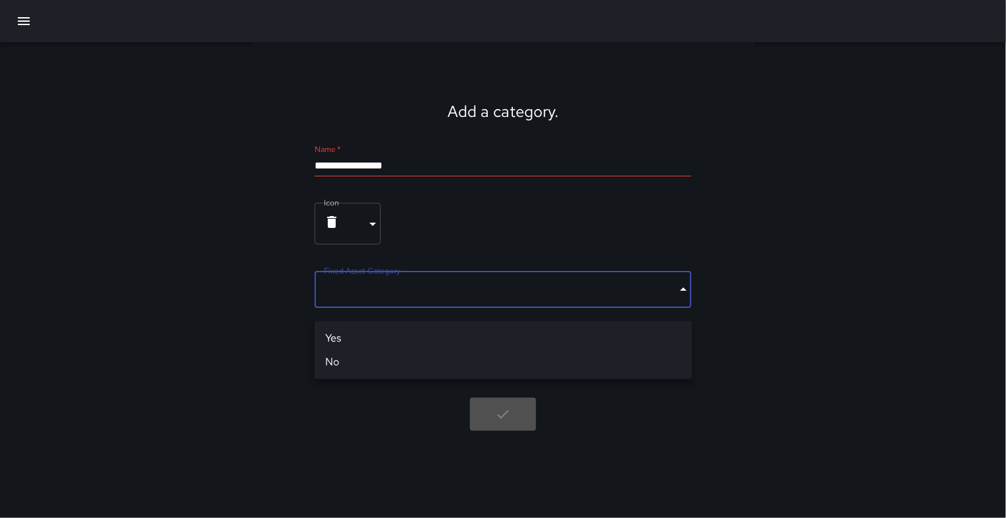
click at [537, 317] on body "**********" at bounding box center [503, 259] width 1006 height 518
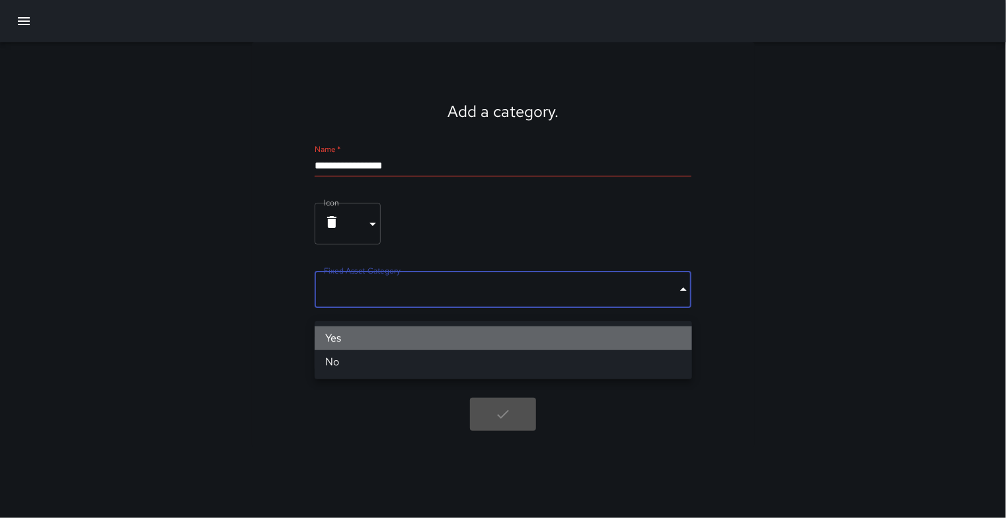
click at [524, 344] on li "Yes" at bounding box center [503, 339] width 377 height 24
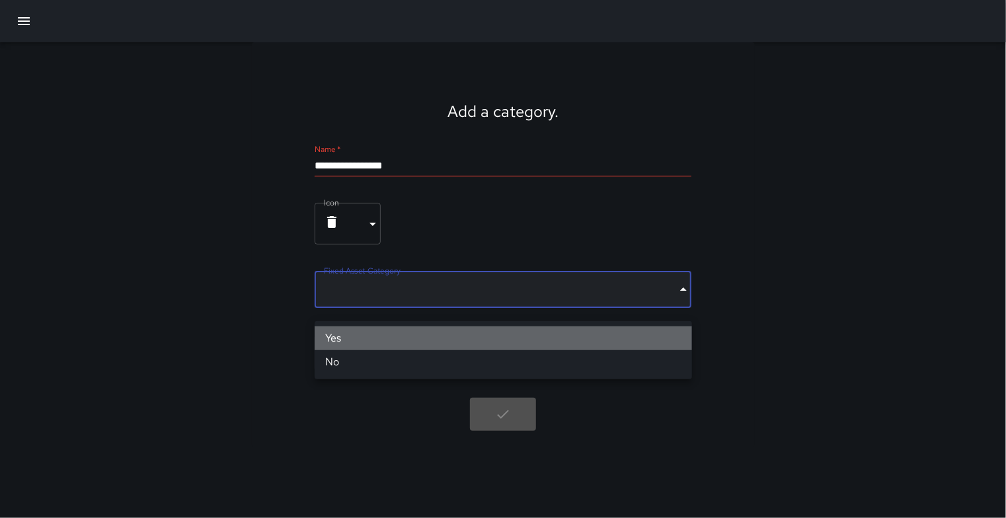
type input "****"
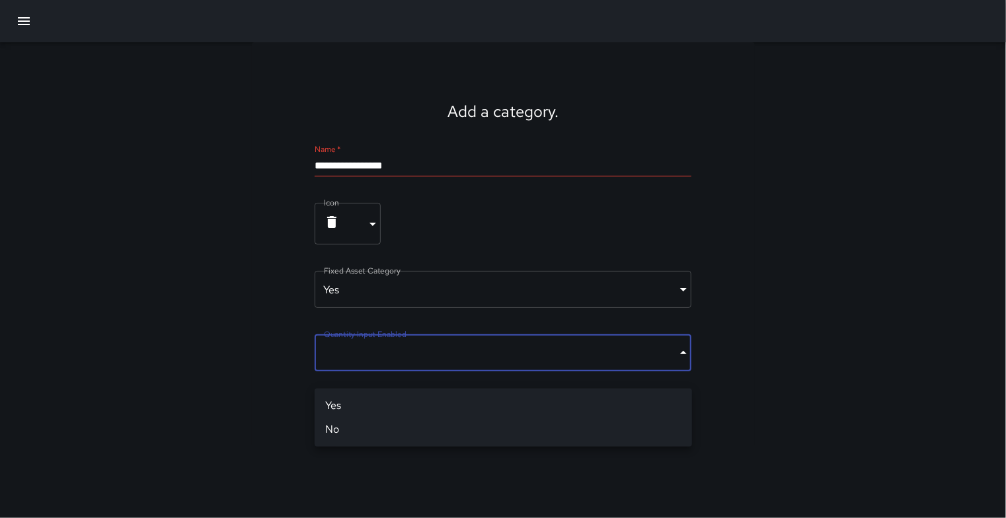
click at [531, 366] on body "**********" at bounding box center [503, 259] width 1006 height 518
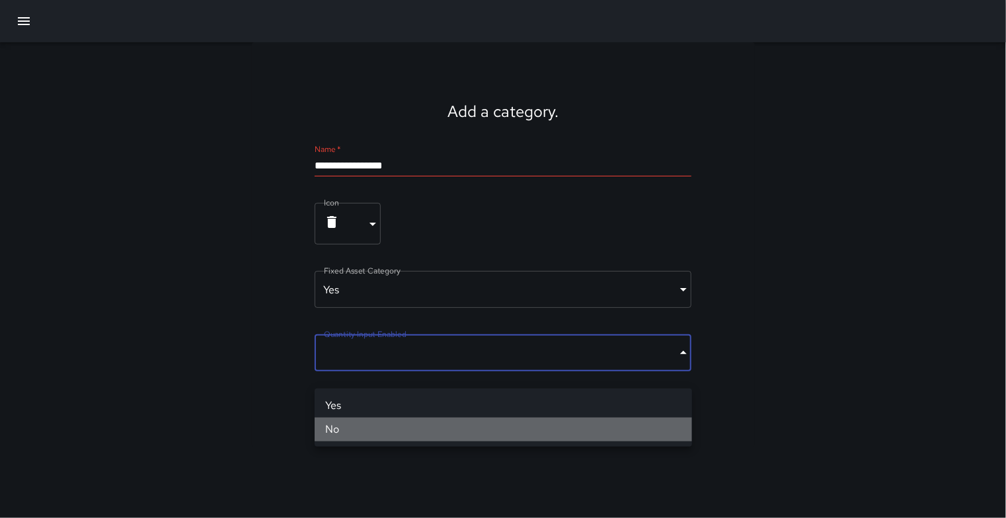
click at [513, 432] on li "No" at bounding box center [503, 430] width 377 height 24
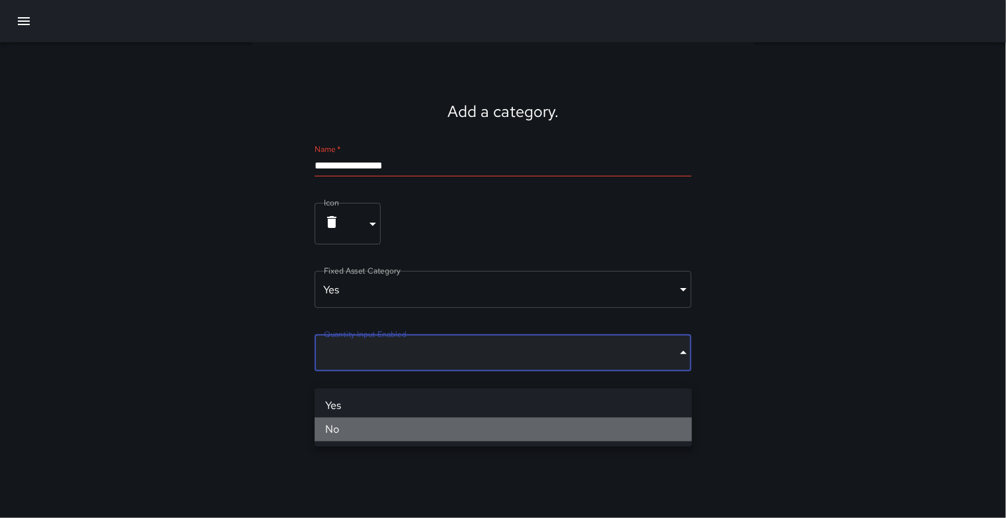
type input "*****"
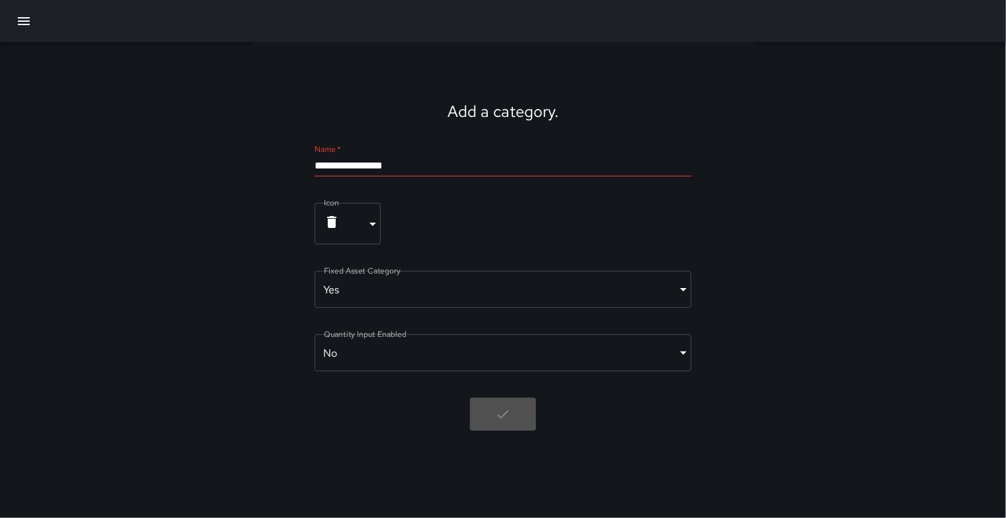
click at [613, 420] on div "**********" at bounding box center [503, 244] width 503 height 405
click at [486, 166] on input "**********" at bounding box center [503, 165] width 377 height 21
click at [364, 171] on input "**********" at bounding box center [503, 165] width 377 height 21
type input "**********"
click at [511, 422] on icon "button" at bounding box center [503, 415] width 16 height 16
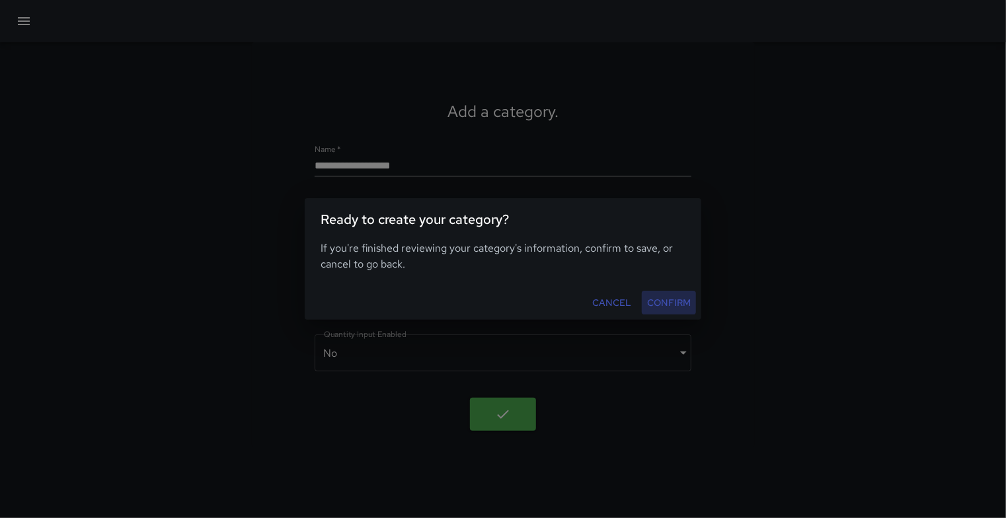
click at [677, 308] on button "Confirm" at bounding box center [669, 303] width 54 height 24
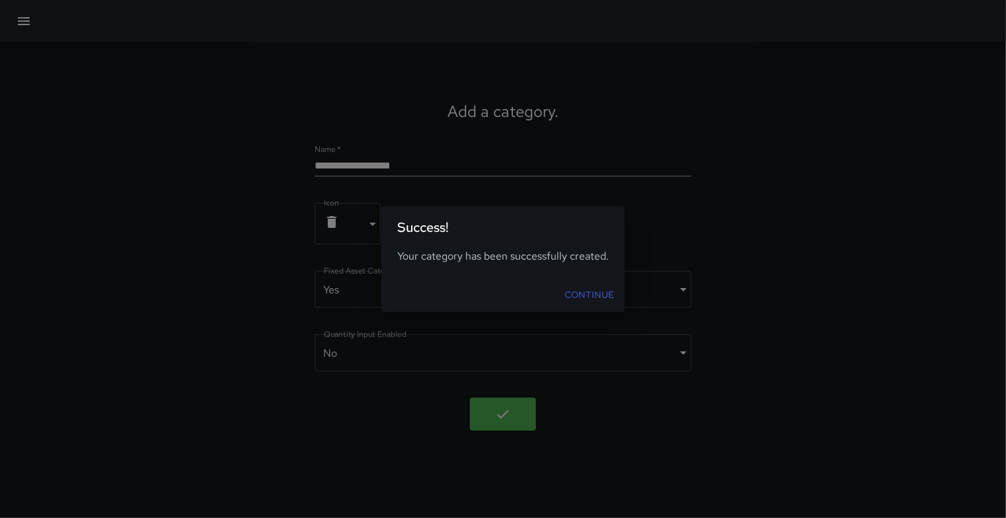
click at [616, 301] on link "Continue" at bounding box center [589, 295] width 60 height 24
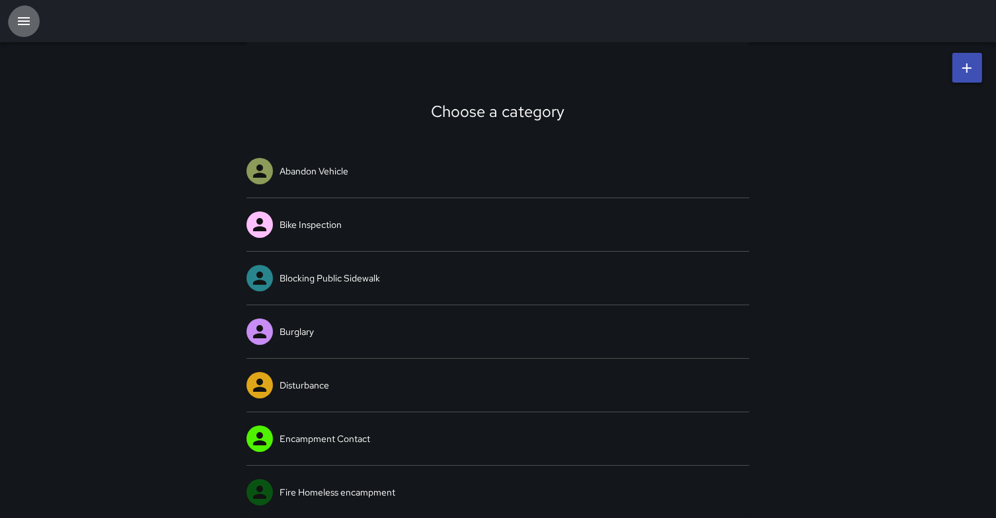
click at [32, 22] on icon "button" at bounding box center [24, 21] width 16 height 16
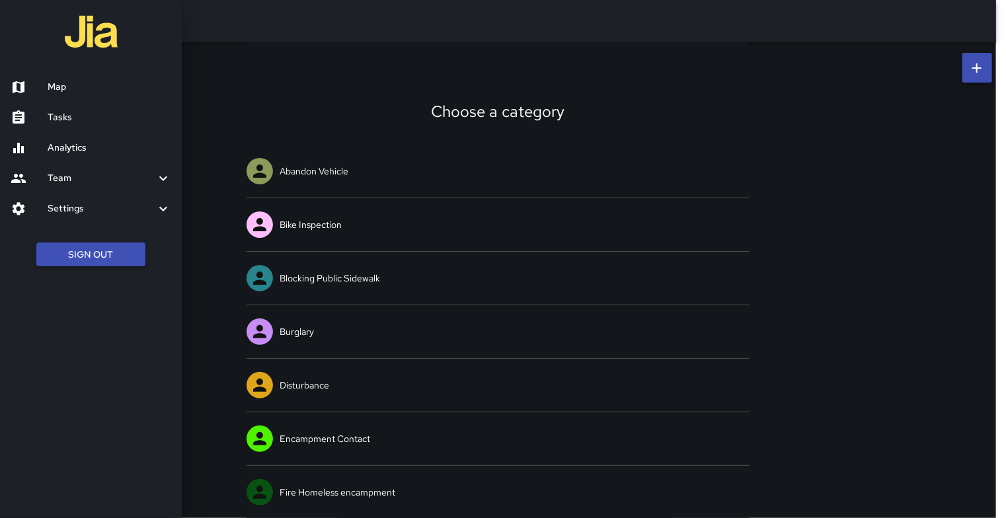
click at [999, 357] on div at bounding box center [503, 259] width 1006 height 518
